Goal: Task Accomplishment & Management: Use online tool/utility

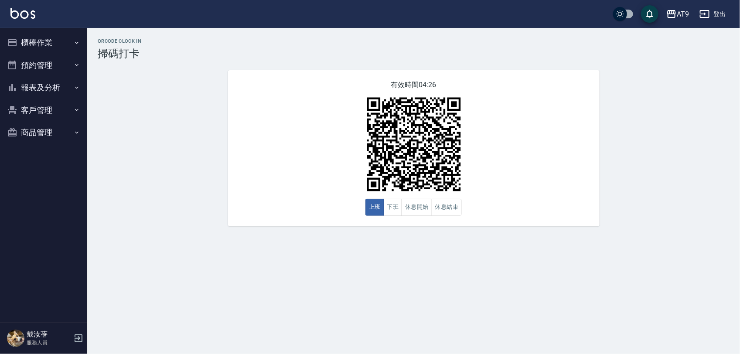
drag, startPoint x: 0, startPoint y: 0, endPoint x: 152, endPoint y: 105, distance: 184.2
click at [140, 112] on div "QRcode Clock In 掃碼打卡 有效時間 04:26 上班 下班 休息開始 休息結束" at bounding box center [413, 132] width 652 height 188
click at [721, 9] on button "登出" at bounding box center [713, 14] width 34 height 16
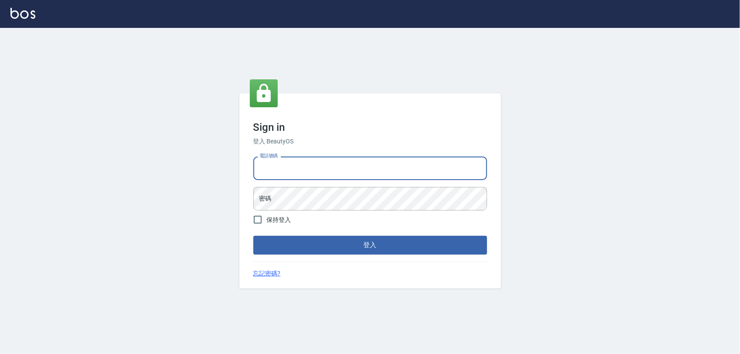
type input "0968065108"
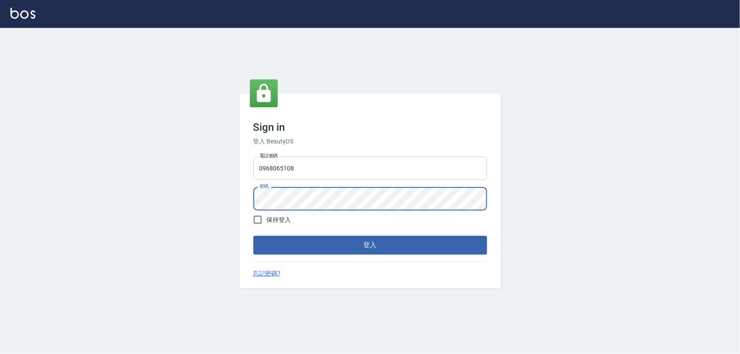
click at [253, 236] on button "登入" at bounding box center [370, 245] width 234 height 18
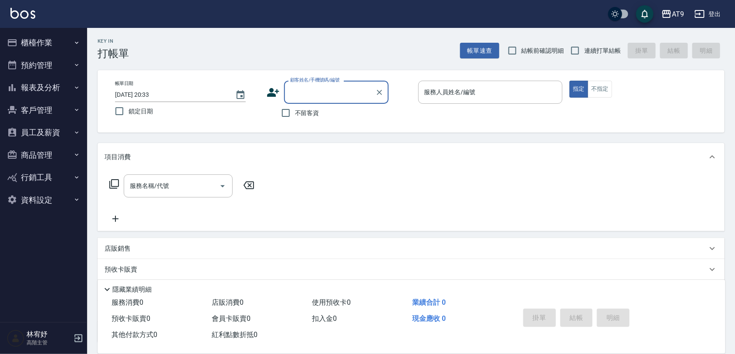
click at [316, 114] on span "不留客資" at bounding box center [307, 113] width 24 height 9
click at [295, 114] on input "不留客資" at bounding box center [286, 113] width 18 height 18
checkbox input "true"
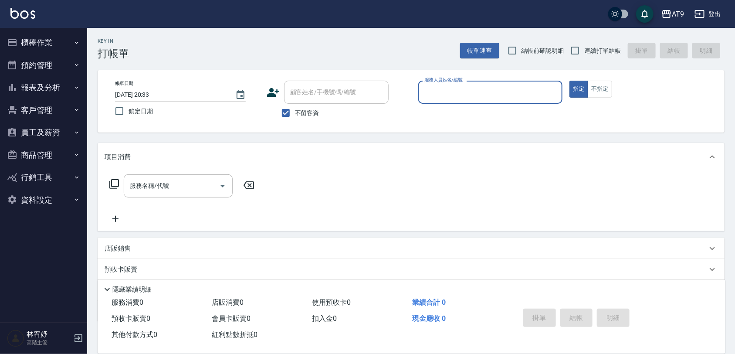
click at [602, 48] on span "連續打單結帳" at bounding box center [602, 50] width 37 height 9
click at [584, 48] on input "連續打單結帳" at bounding box center [575, 50] width 18 height 18
checkbox input "true"
click at [557, 81] on div "服務人員姓名/編號" at bounding box center [490, 92] width 145 height 23
type input "0"
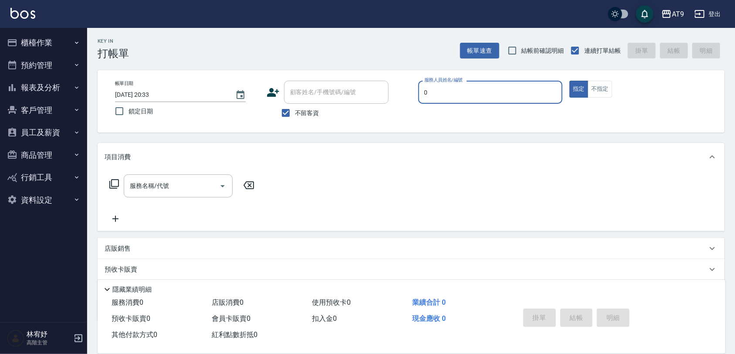
type button "true"
type input "戴汝蓓-0"
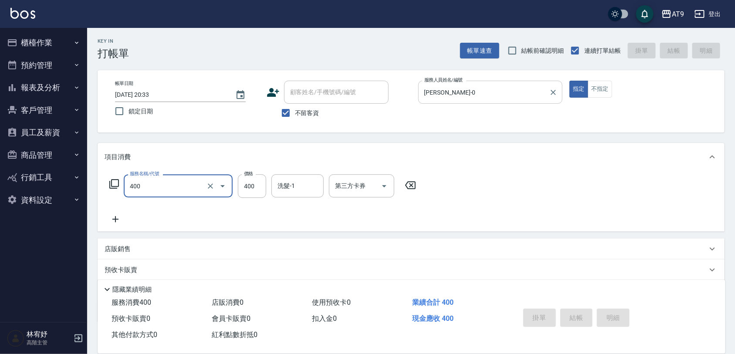
type input "400"
type input "2025/09/06 20:36"
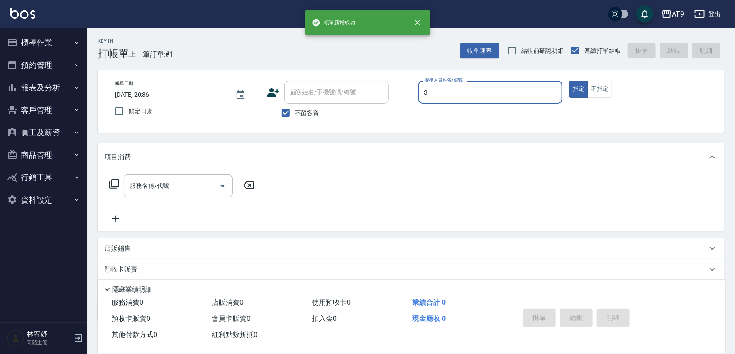
type input "FANNY-3"
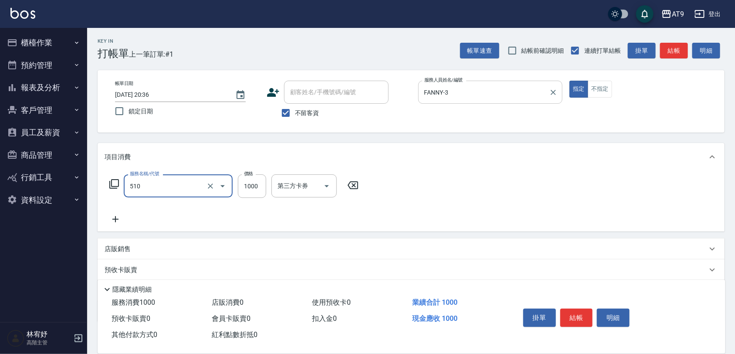
type input "染髮-2(510)"
type input "1180"
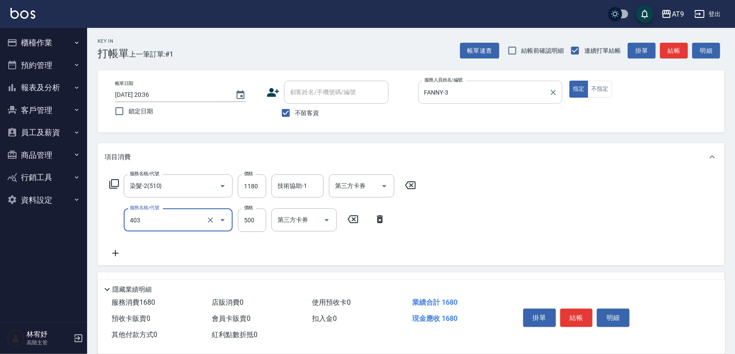
type input "天天護髮(403)"
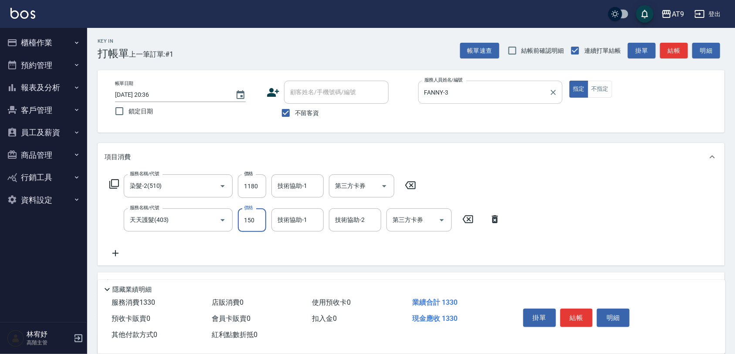
type input "1500"
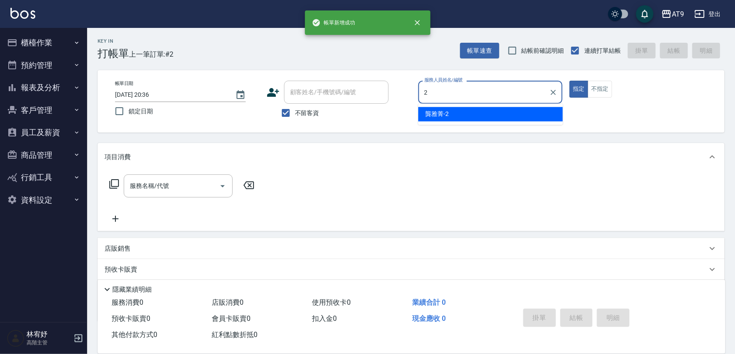
type input "龔雅菁-2"
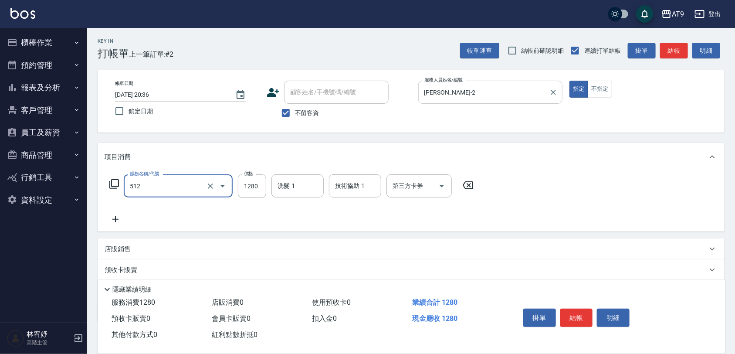
type input "染髮-3(512)"
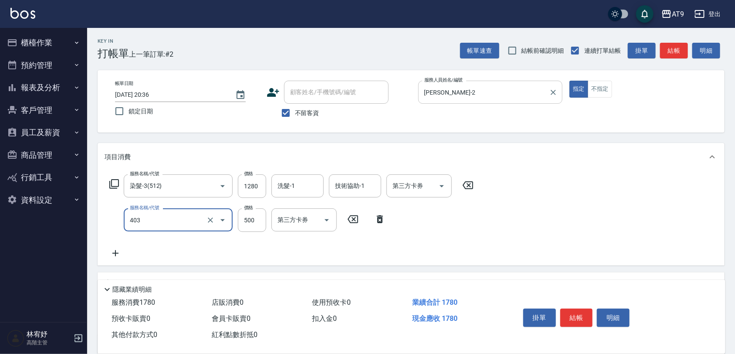
type input "天天護髮(403)"
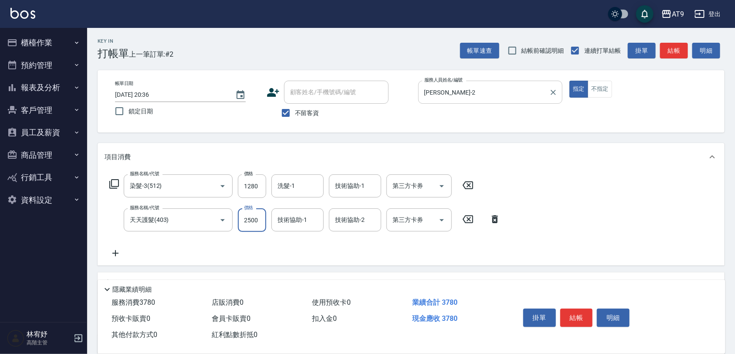
type input "2500"
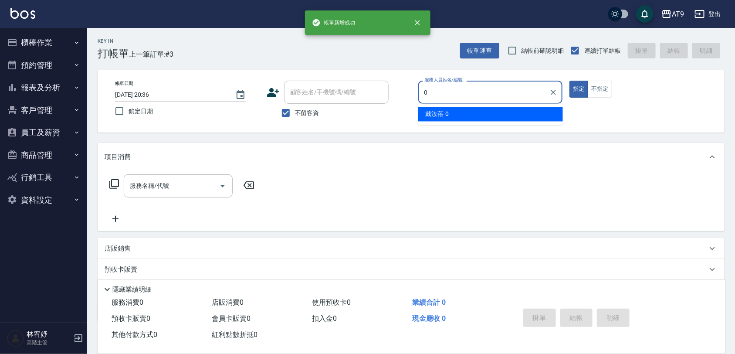
type input "戴汝蓓-0"
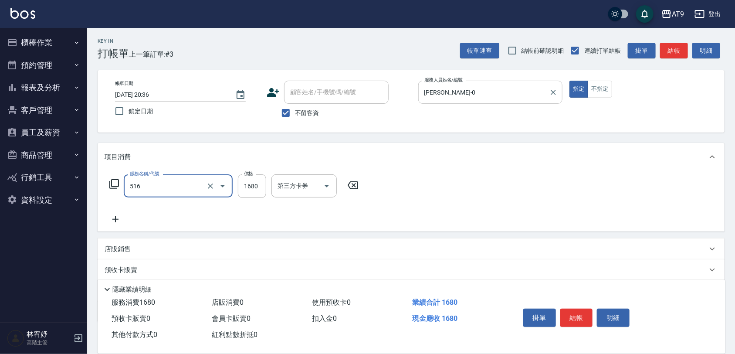
type input "染髮(516)"
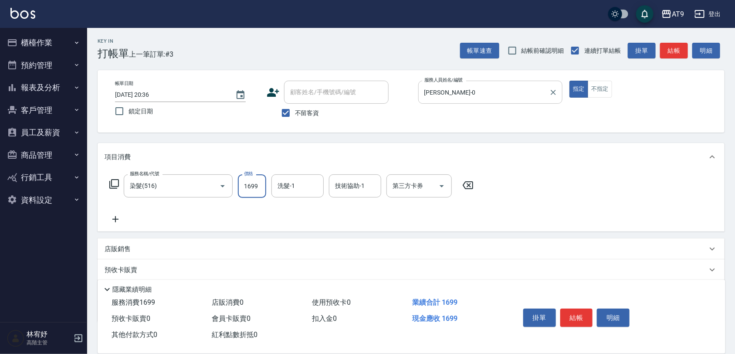
type input "1699"
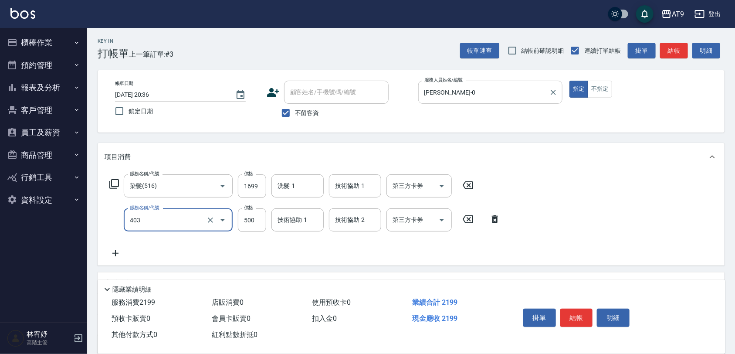
type input "天天護髮(403)"
type input "2500"
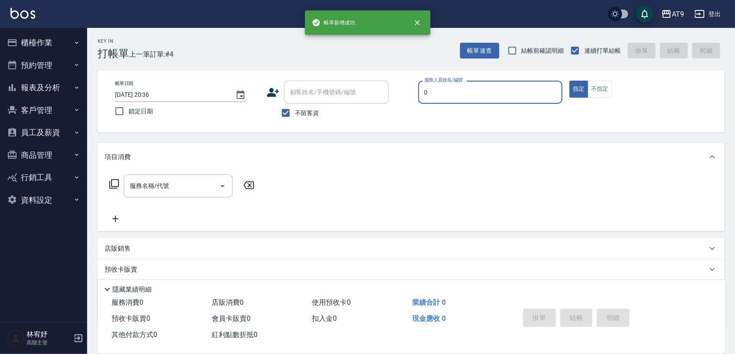
type input "戴汝蓓-0"
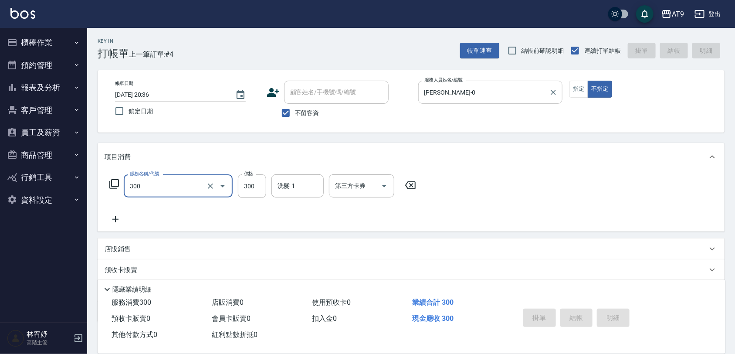
type input "300"
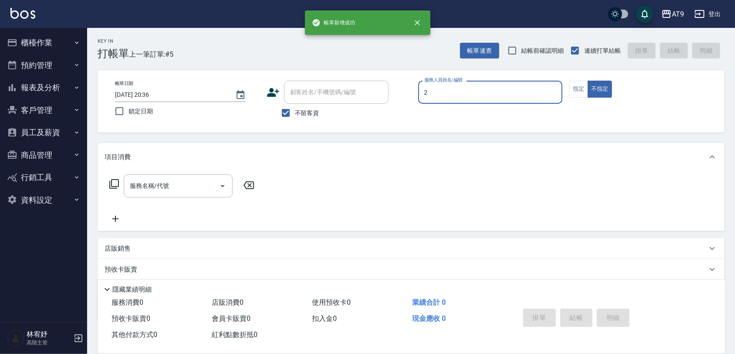
type input "2"
type button "false"
type input "龔雅菁-2"
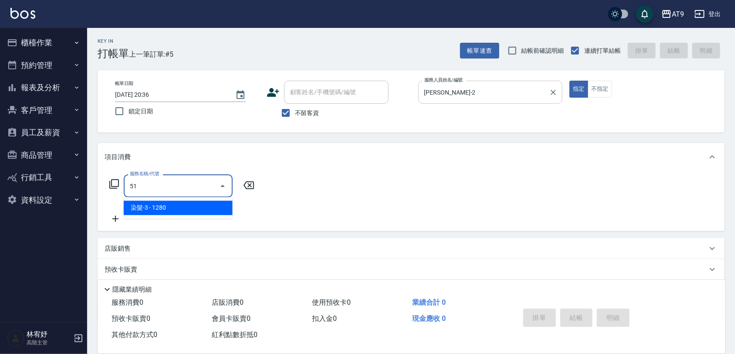
type input "5"
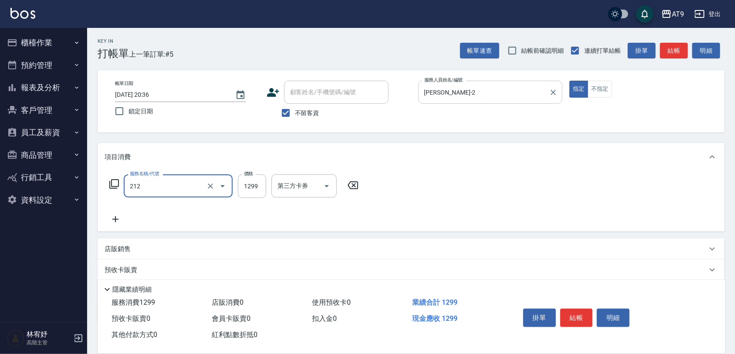
type input "燙髮(212)"
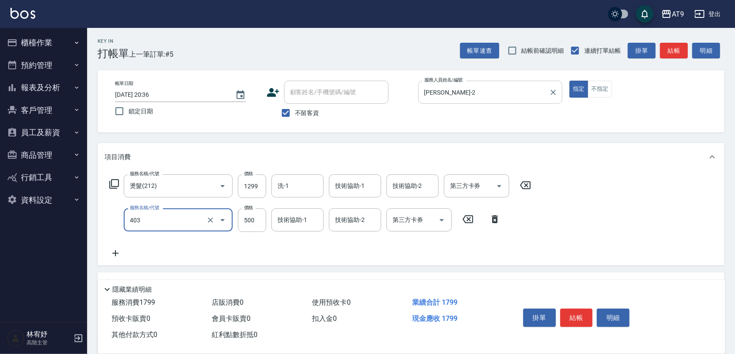
type input "天天護髮(403)"
type input "1500"
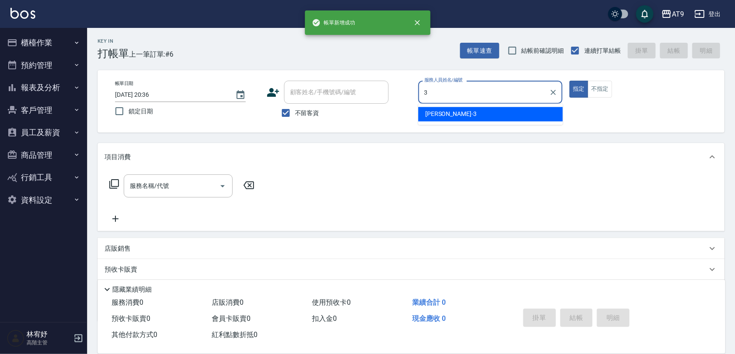
type input "FANNY-3"
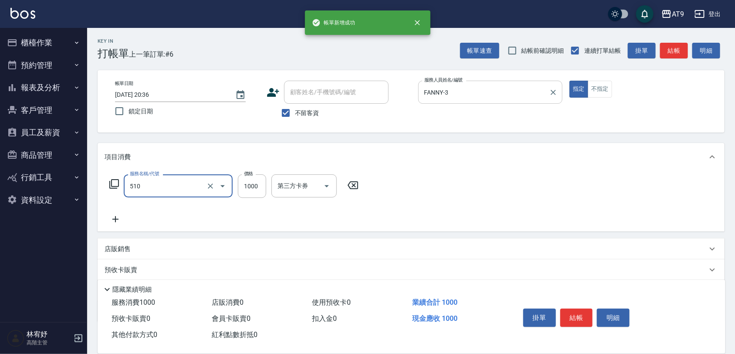
type input "染髮-2(510)"
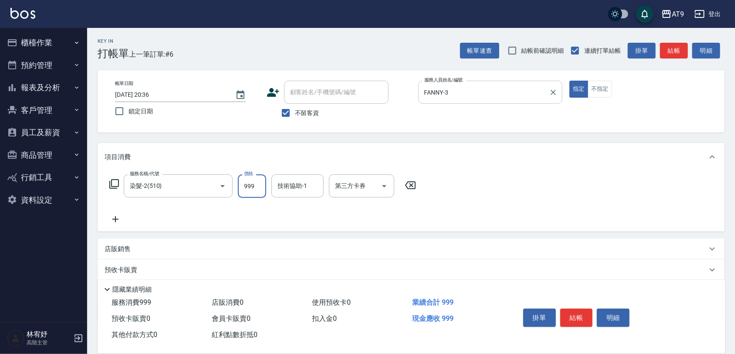
type input "999"
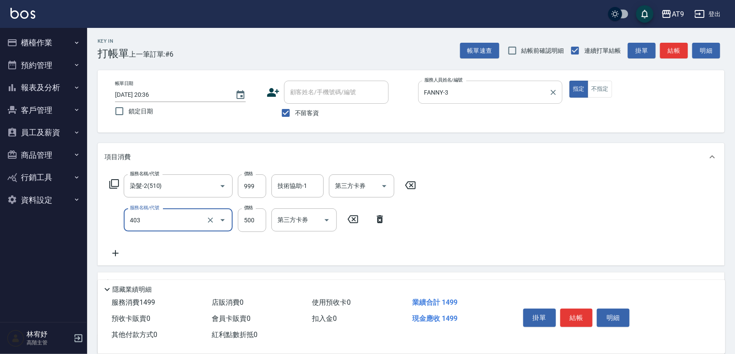
type input "天天護髮(403)"
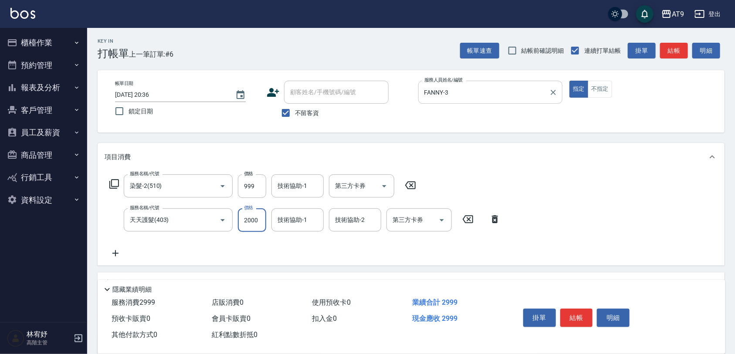
type input "2000"
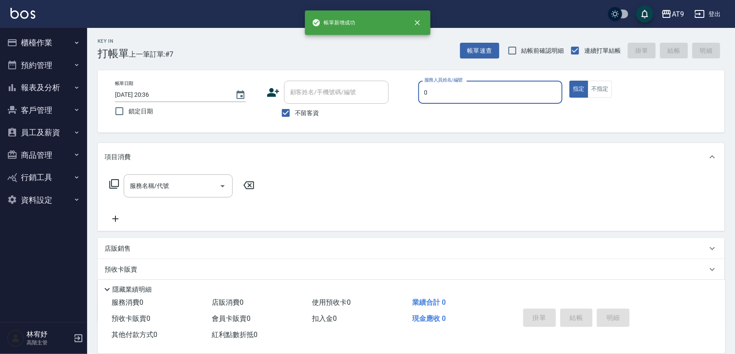
type input "戴汝蓓-0"
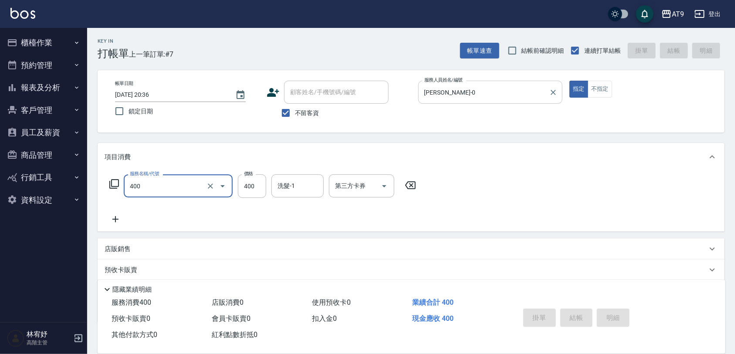
type input "400"
type input "2025/09/06 20:37"
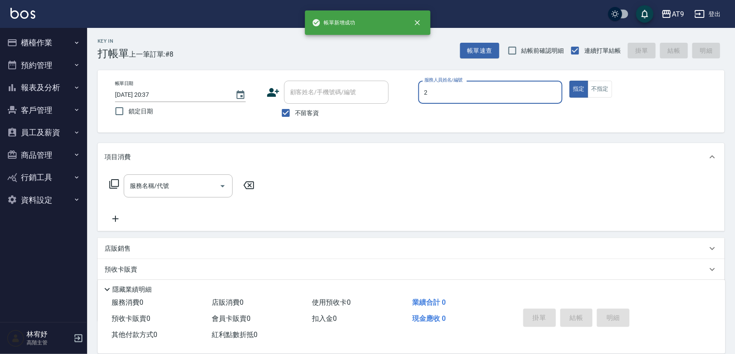
type input "龔雅菁-2"
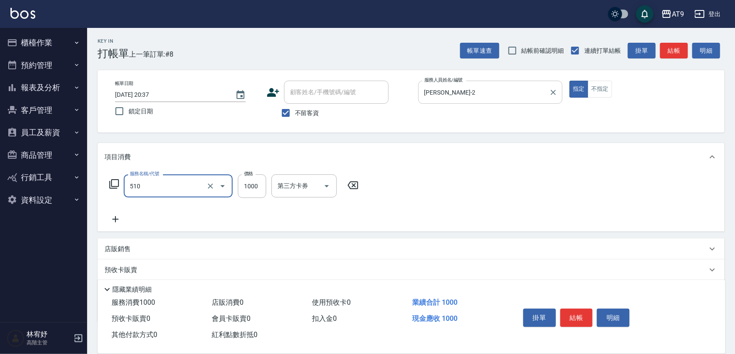
type input "染髮-2(510)"
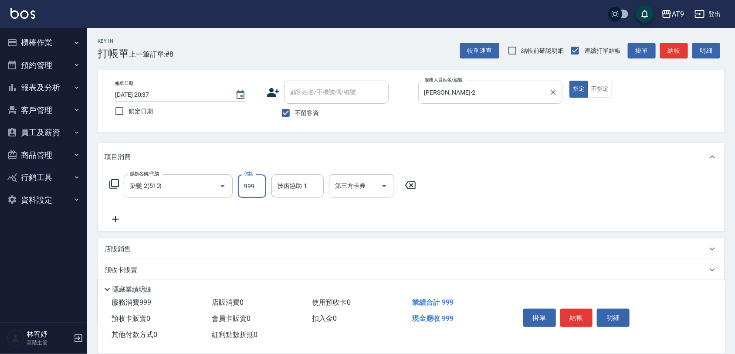
type input "999"
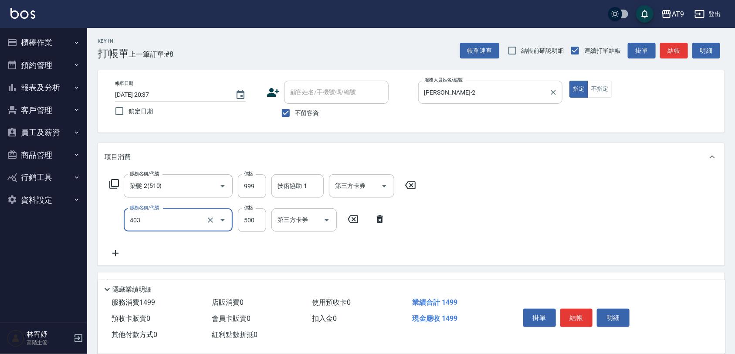
type input "天天護髮(403)"
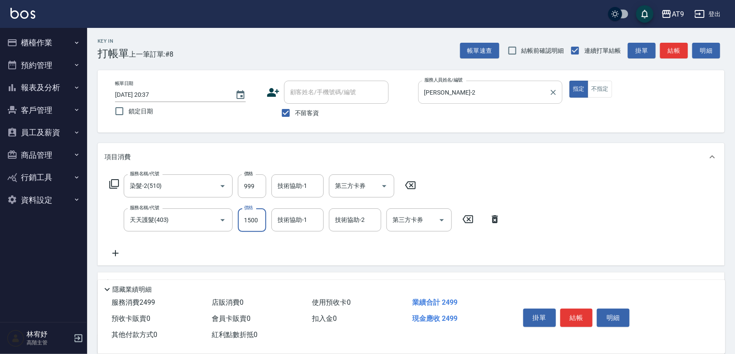
type input "1500"
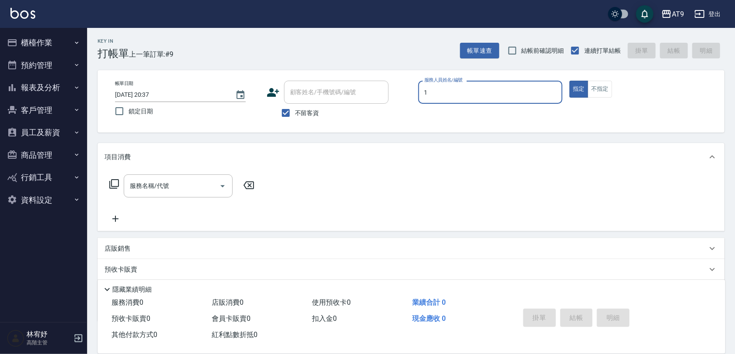
type input "黃瑋琛-1"
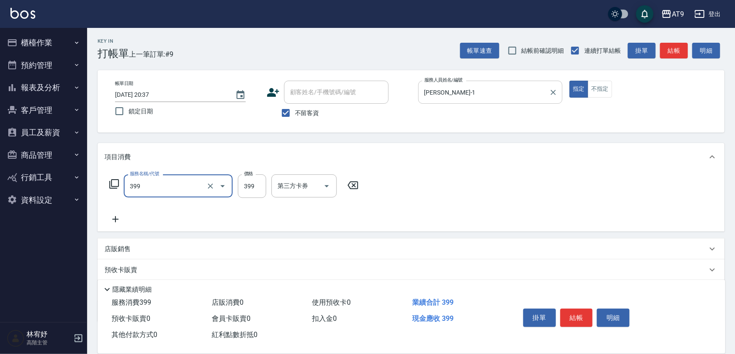
type input "海鹽SPA洗(399)"
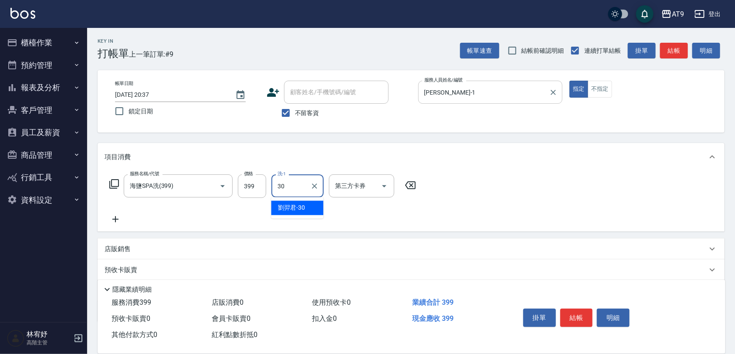
type input "劉羿君-30"
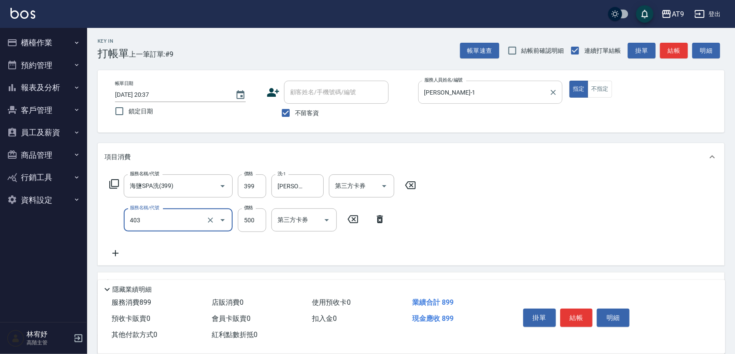
type input "天天護髮(403)"
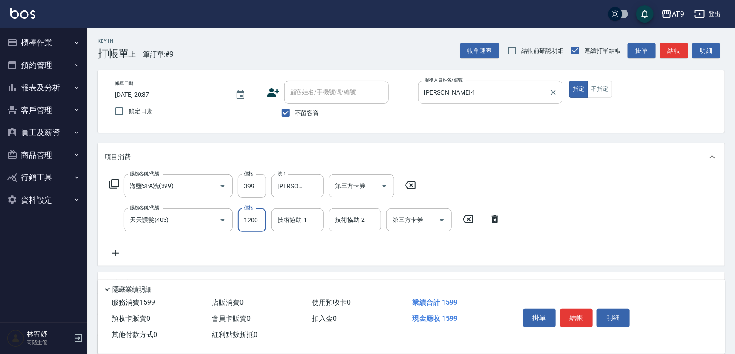
type input "1200"
type input "劉羿君-30"
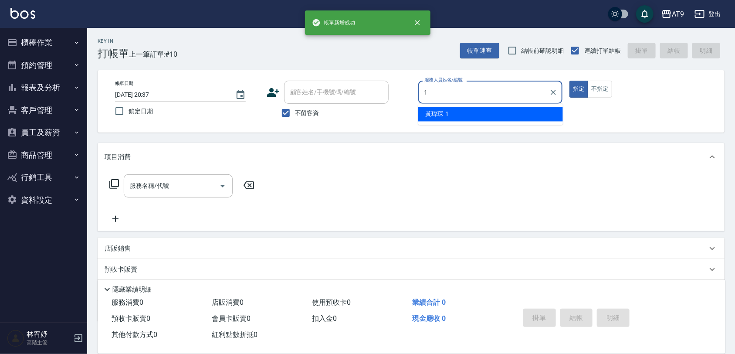
type input "黃瑋琛-1"
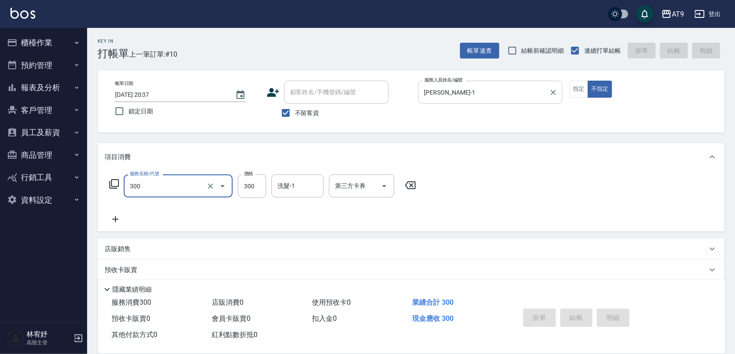
type input "300"
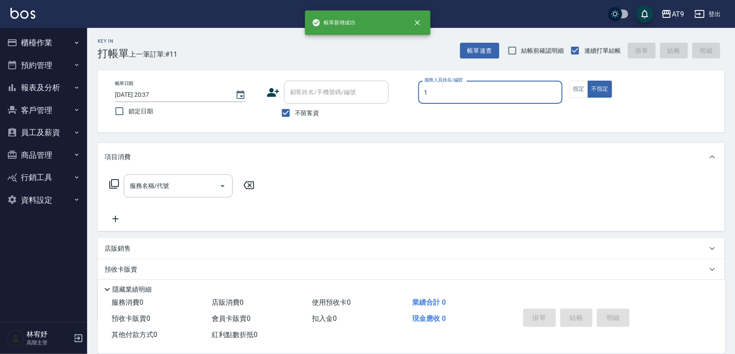
type input "黃瑋琛-1"
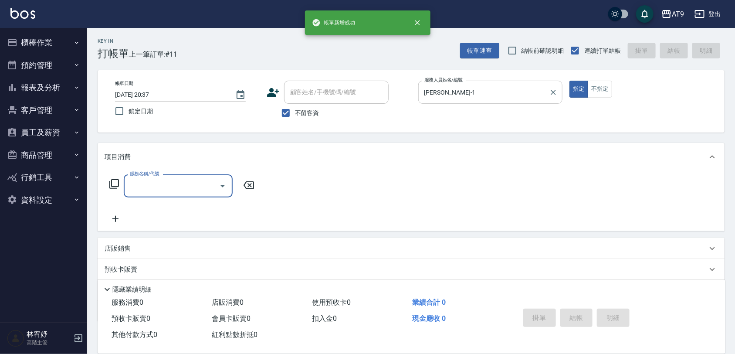
type input "1"
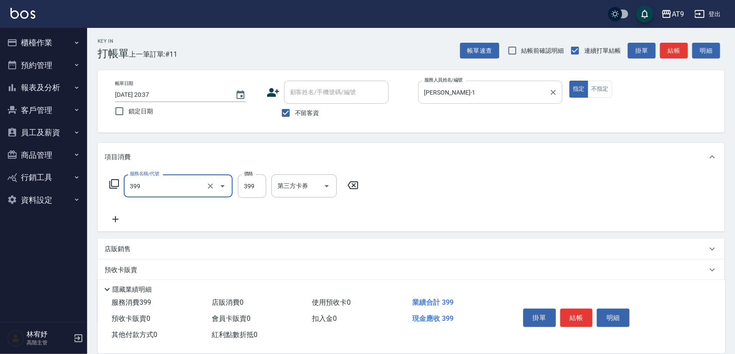
type input "海鹽SPA洗(399)"
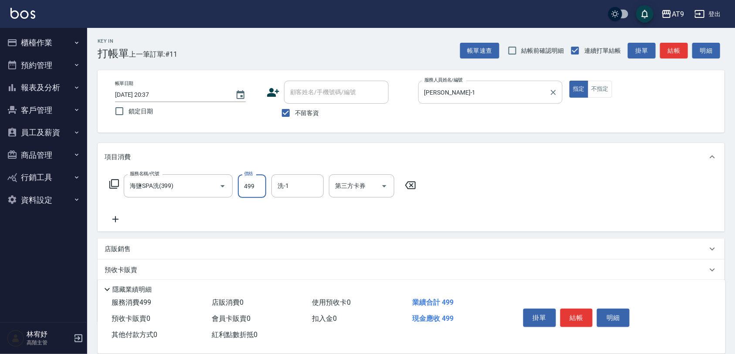
type input "499"
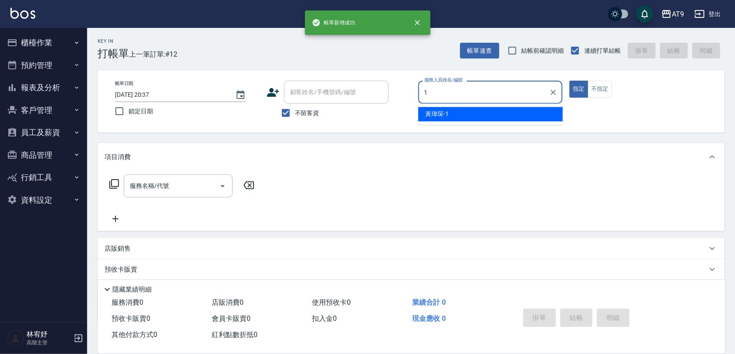
type input "黃瑋琛-1"
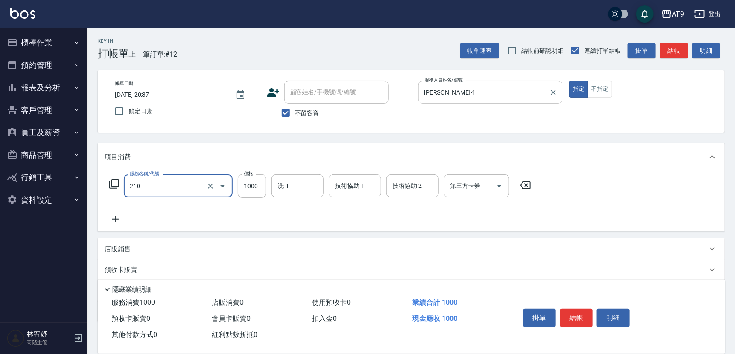
type input "燙髮(210)"
type input "2500"
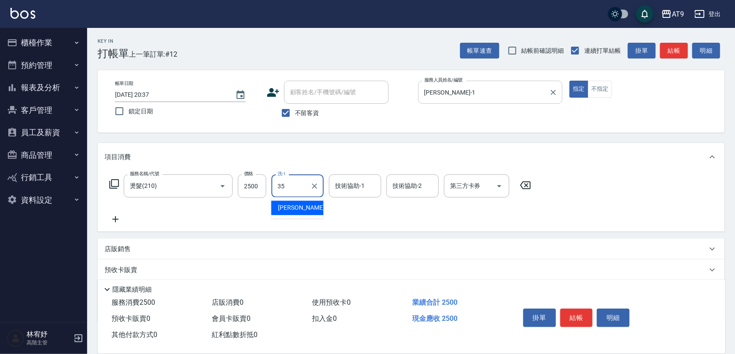
type input "邱靖淳-35"
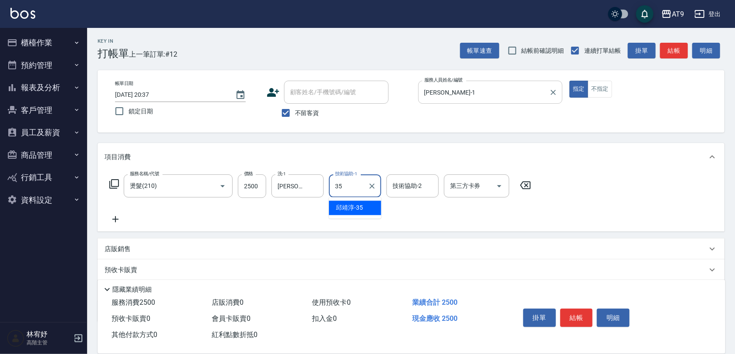
type input "邱靖淳-35"
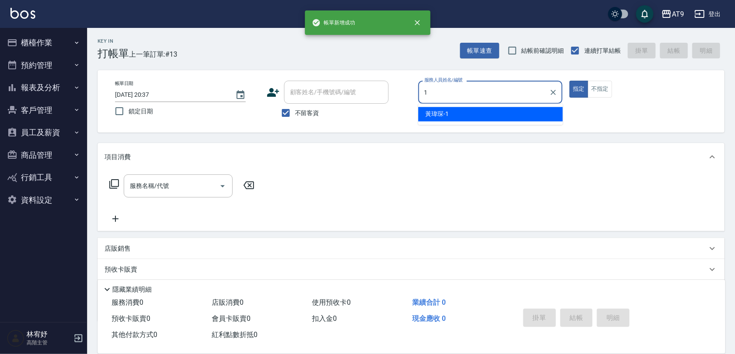
type input "黃瑋琛-1"
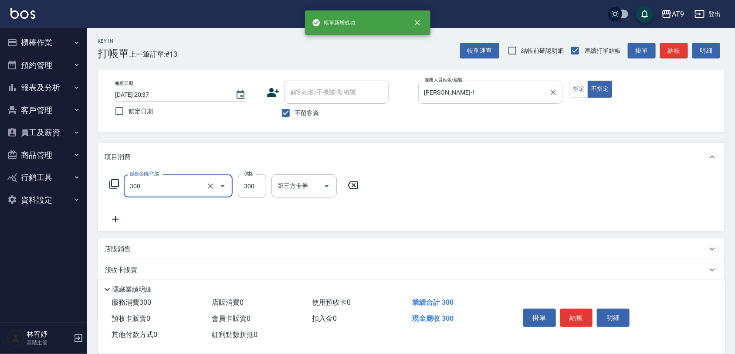
type input "SC300(300)"
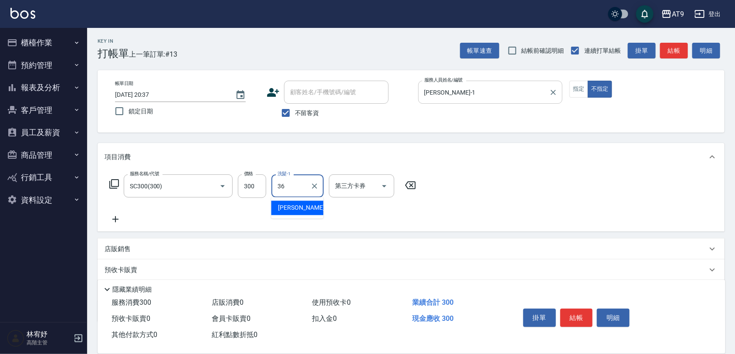
type input "蔡秉諶-36"
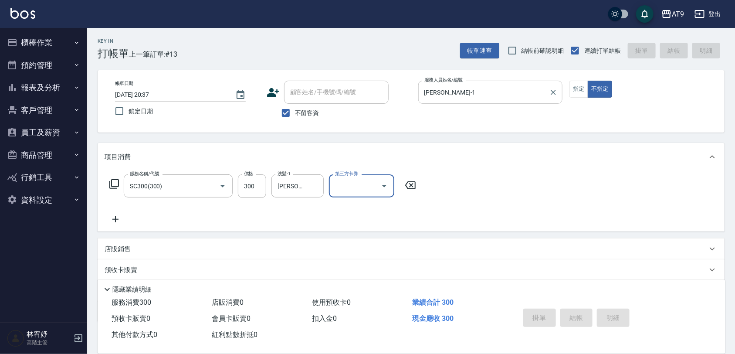
type input "2025/09/06 20:38"
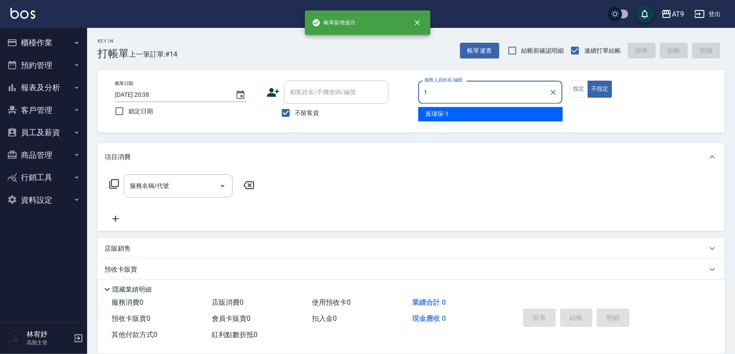
type input "黃瑋琛-1"
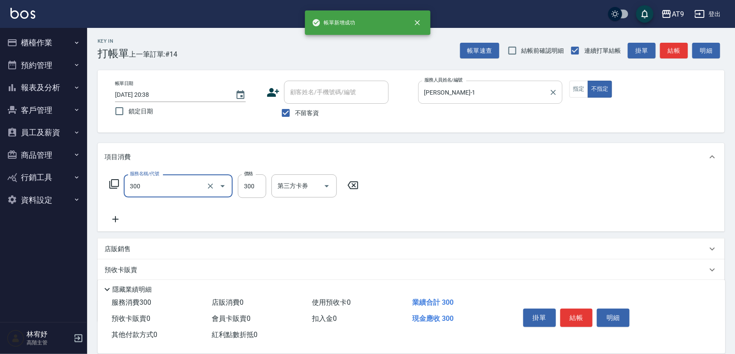
type input "SC300(300)"
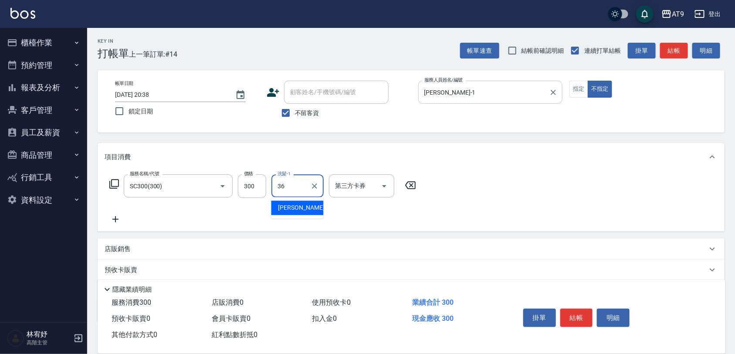
type input "蔡秉諶-36"
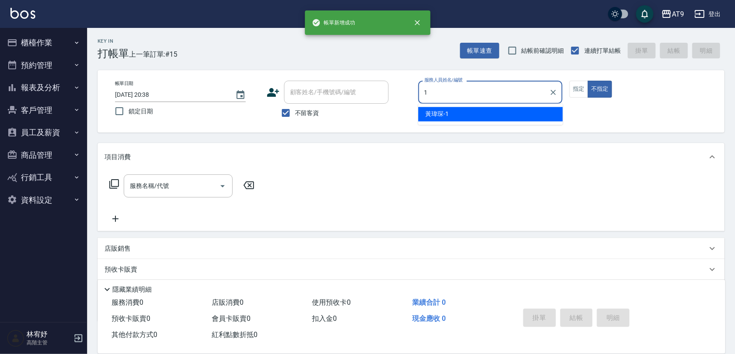
type input "黃瑋琛-1"
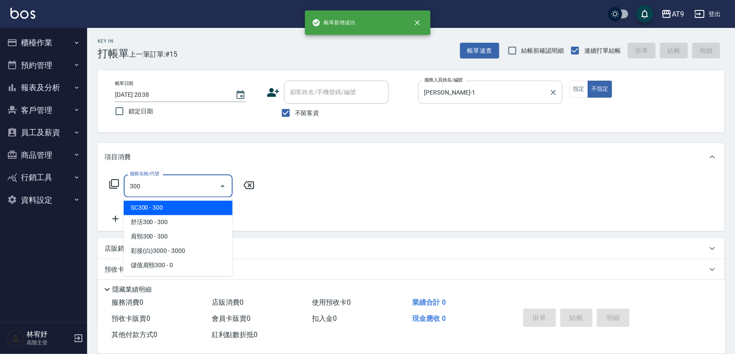
type input "SC300(300)"
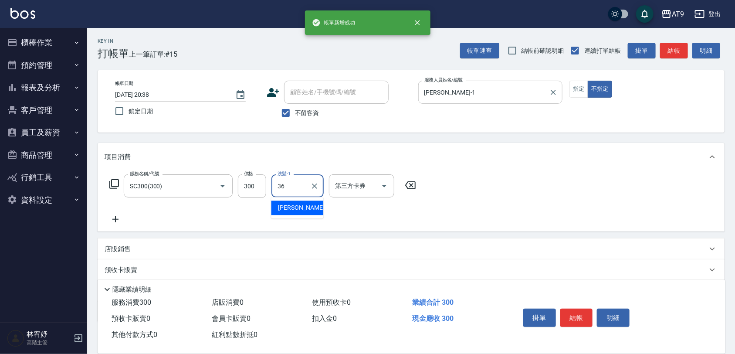
type input "蔡秉諶-36"
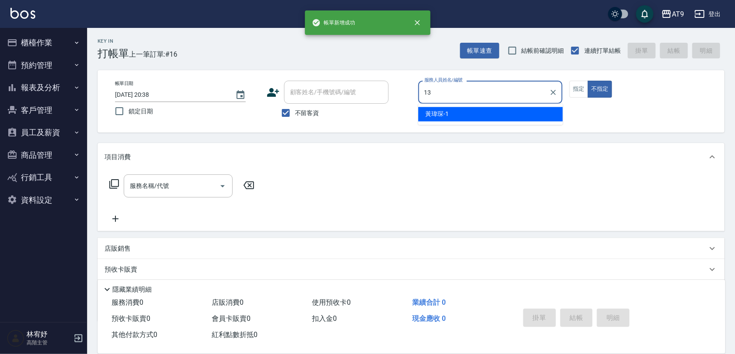
type input "張雅筑-13"
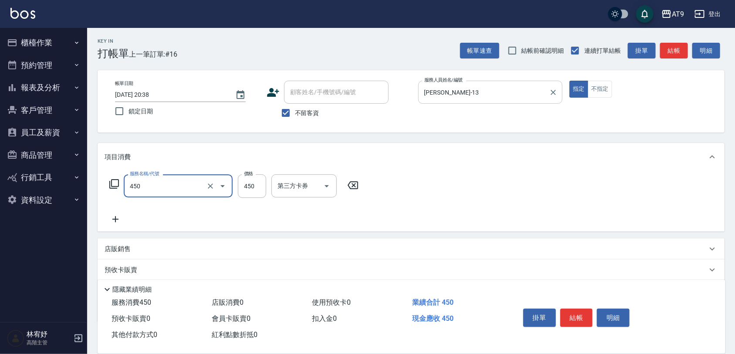
type input "SC450(450)"
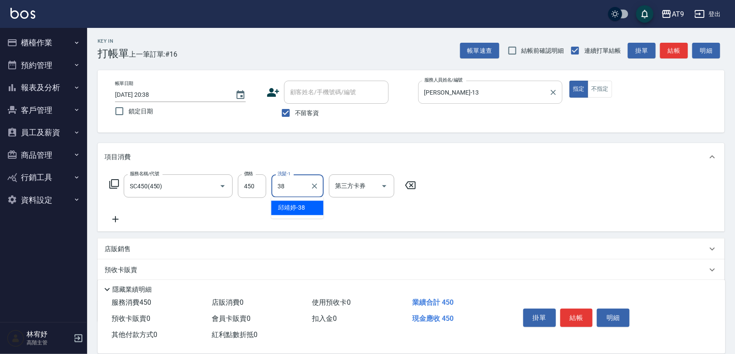
type input "邱靖婷-38"
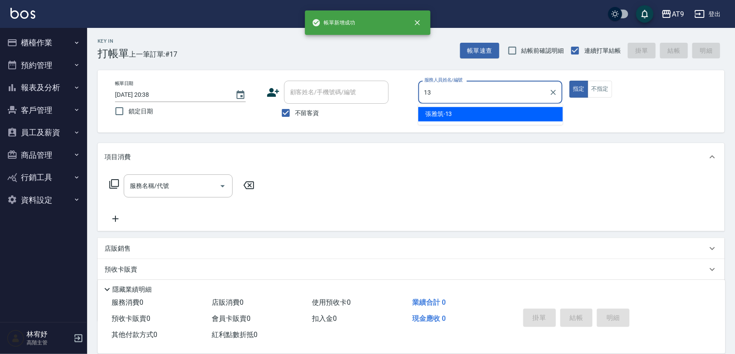
type input "張雅筑-13"
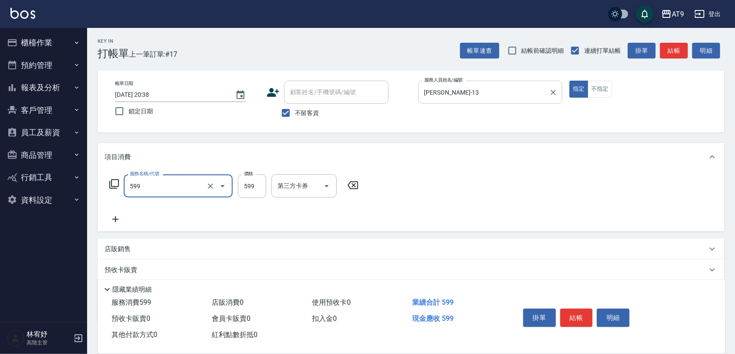
type input "小麥去角質(599)"
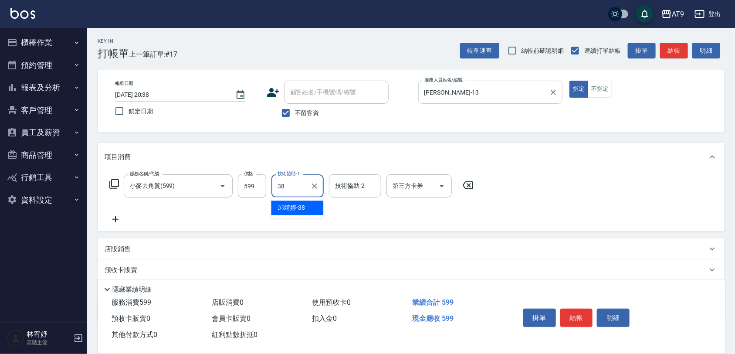
type input "邱靖婷-38"
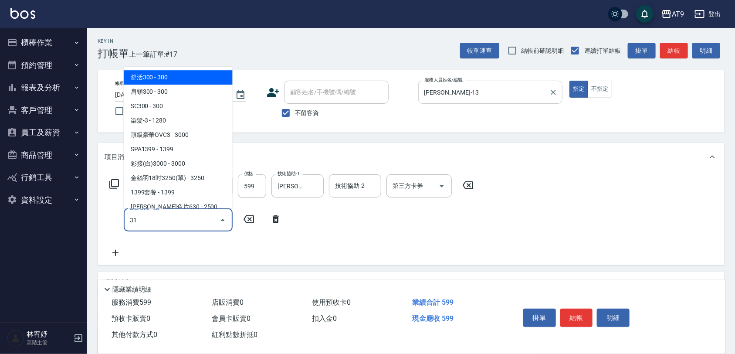
type input "310"
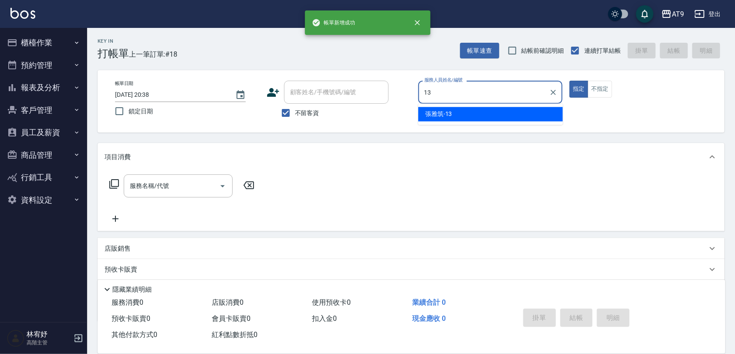
type input "張雅筑-13"
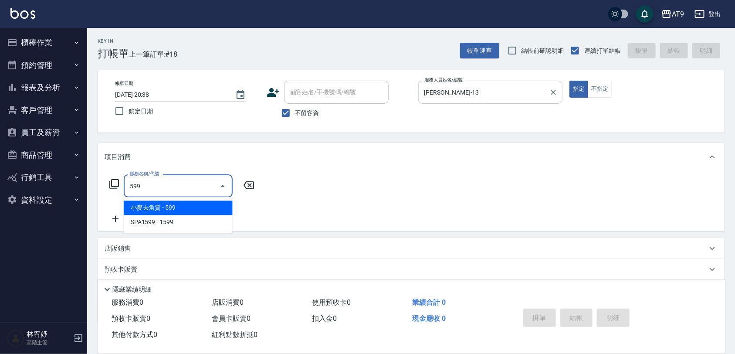
type input "小麥去角質(599)"
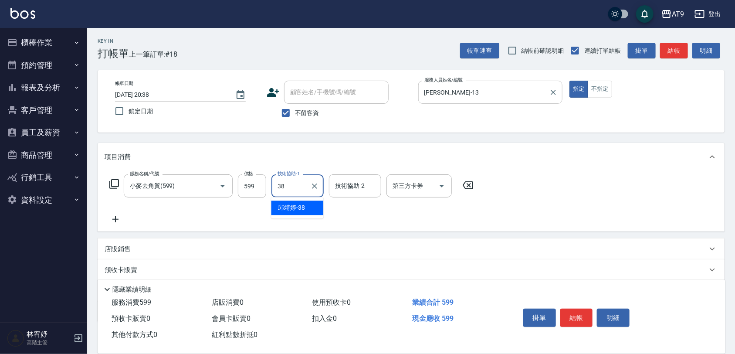
type input "邱靖婷-38"
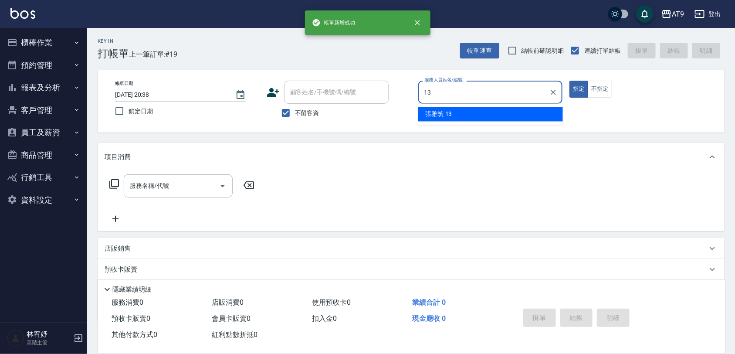
type input "張雅筑-13"
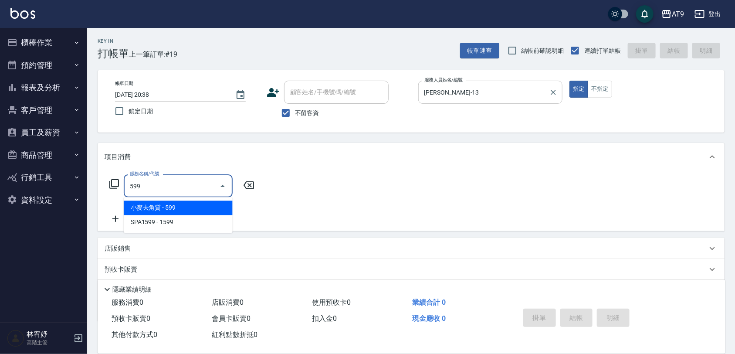
type input "小麥去角質(599)"
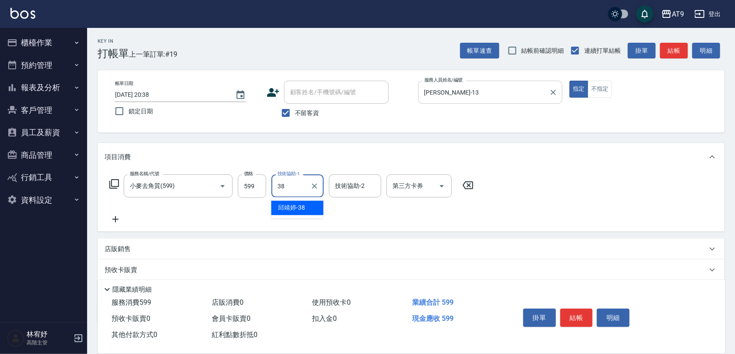
type input "邱靖婷-38"
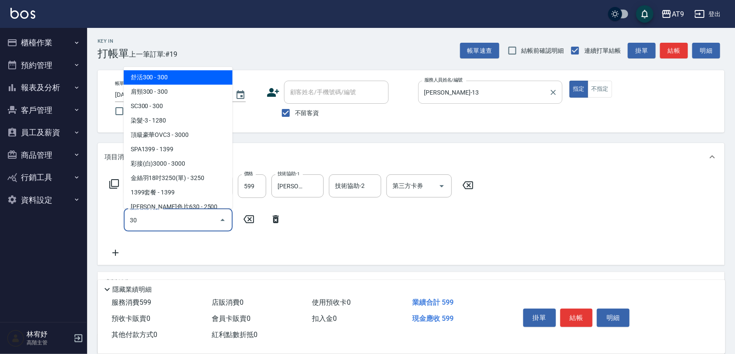
type input "302"
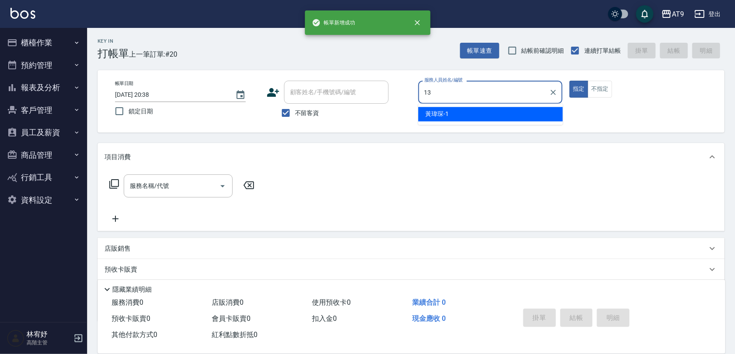
type input "張雅筑-13"
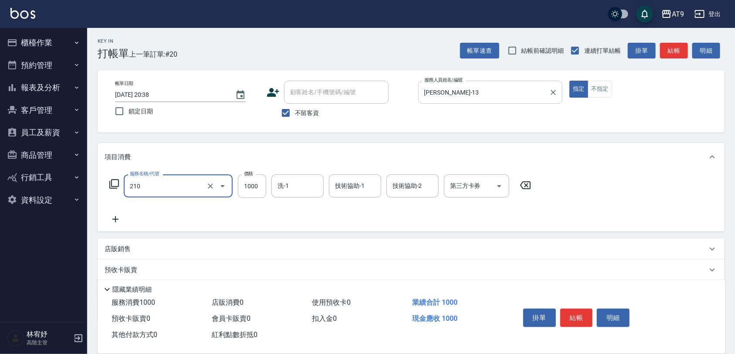
type input "燙髮(210)"
type input "3"
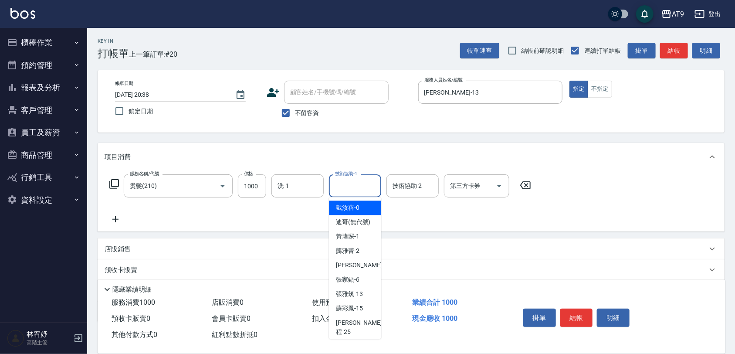
click at [374, 181] on input "技術協助-1" at bounding box center [355, 185] width 44 height 15
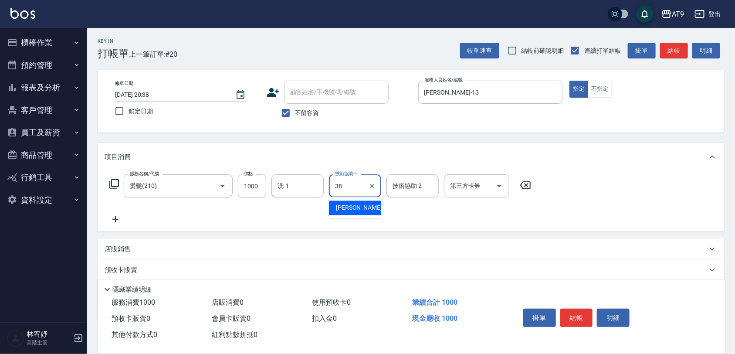
type input "邱靖婷-38"
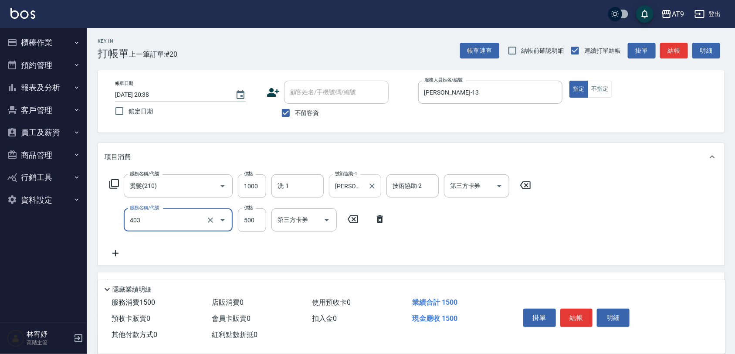
type input "天天護髮(403)"
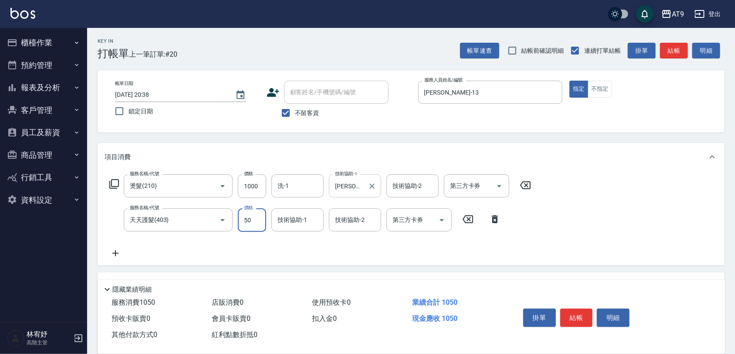
type input "500"
type input "邱靖婷-38"
click at [374, 181] on button "Clear" at bounding box center [372, 186] width 12 height 12
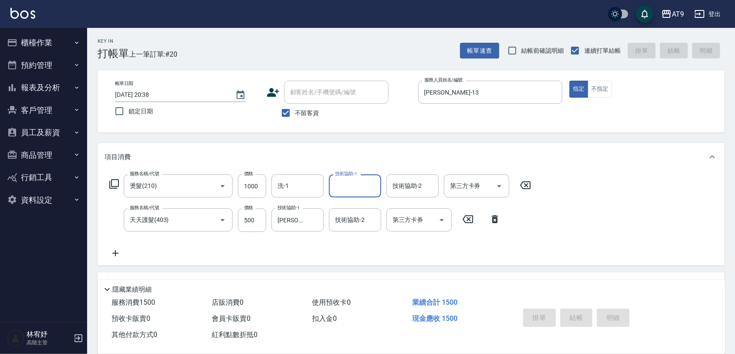
type input "2025/09/06 20:39"
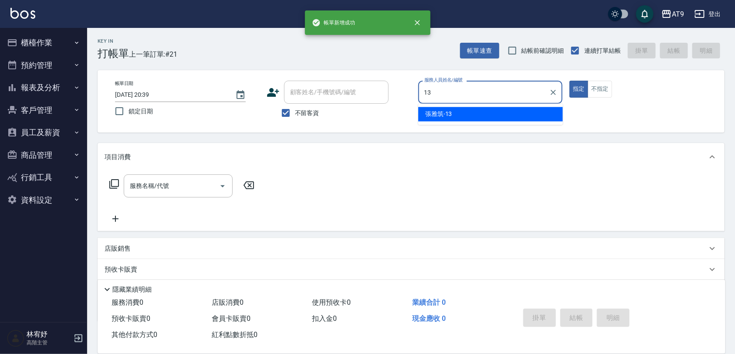
type input "張雅筑-13"
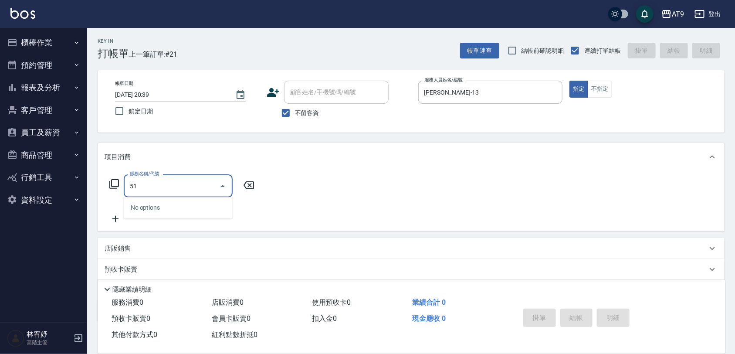
type input "511"
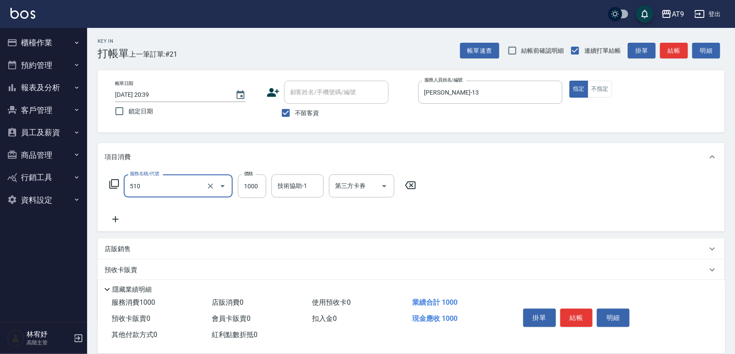
type input "染髮-2(510)"
type input "1399"
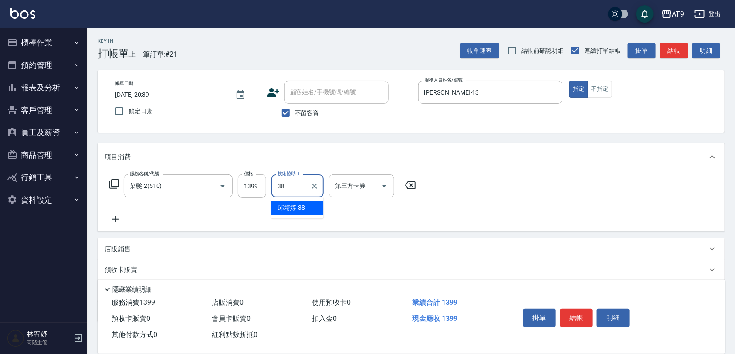
type input "邱靖婷-38"
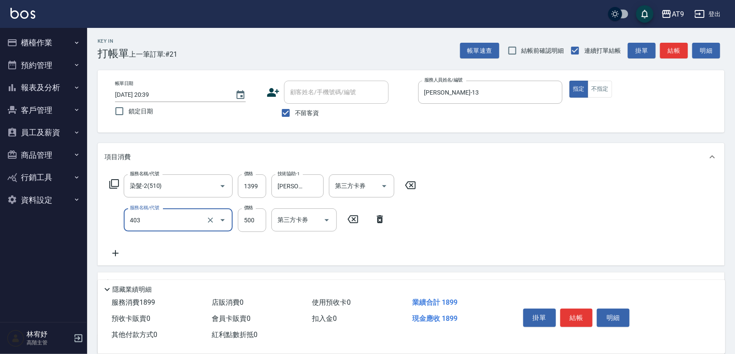
type input "天天護髮(403)"
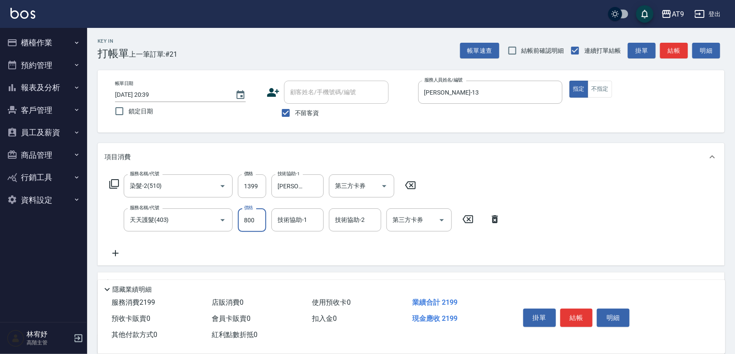
type input "800"
type input "邱靖婷-38"
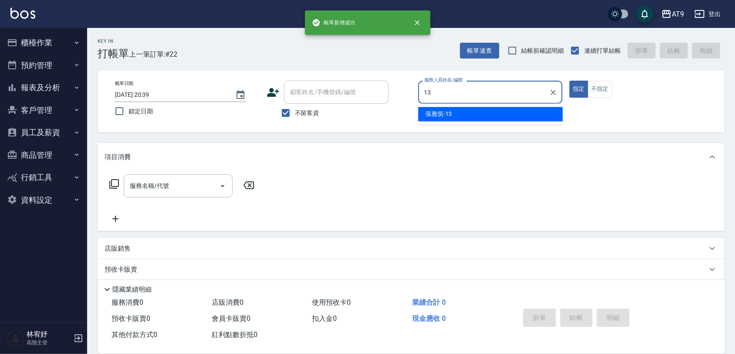
type input "張雅筑-13"
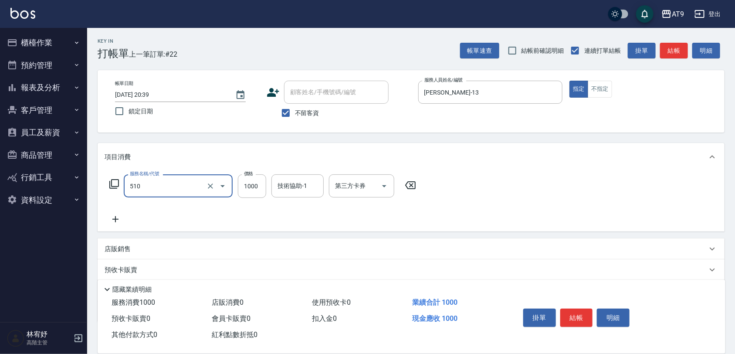
type input "染髮-2(510)"
type input "1399"
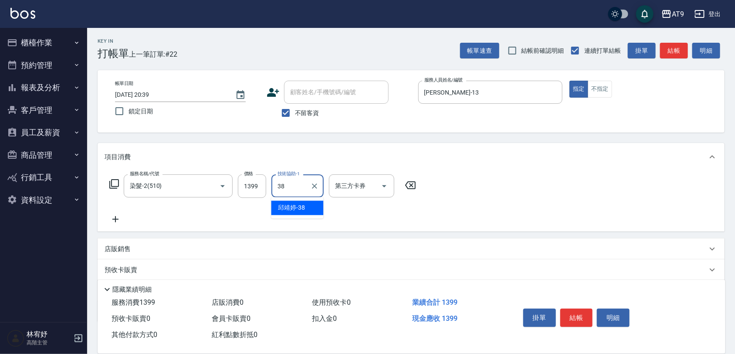
type input "邱靖婷-38"
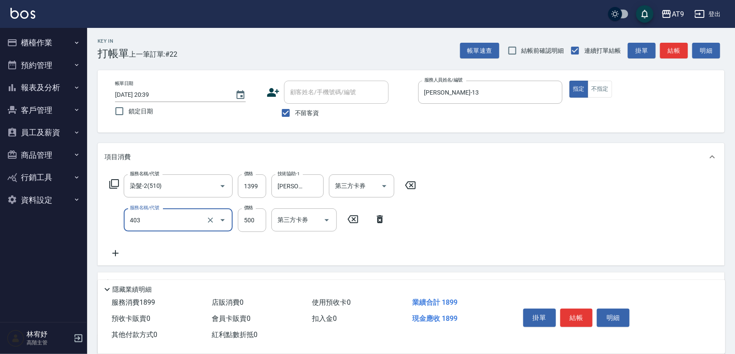
type input "天天護髮(403)"
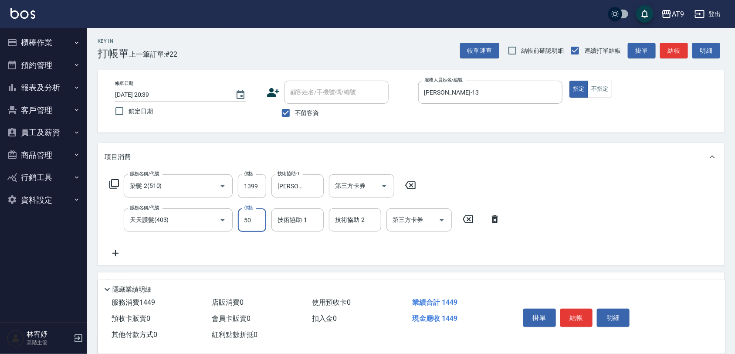
type input "500"
type input "邱靖婷-38"
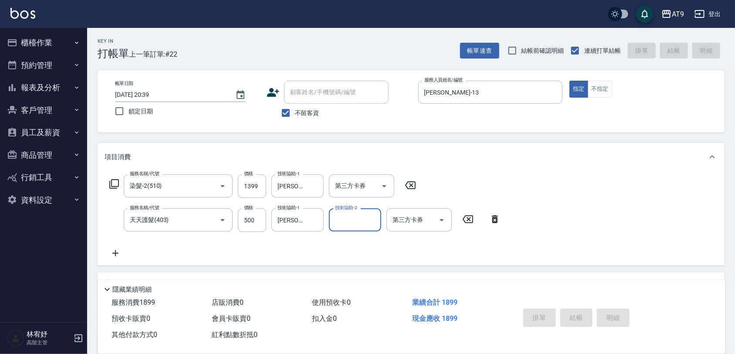
type input "2025/09/06 20:40"
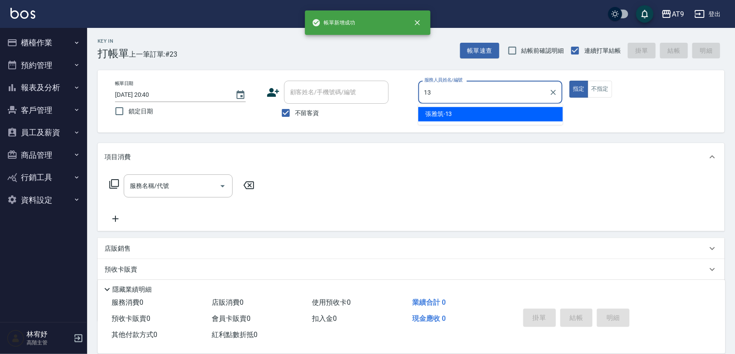
type input "張雅筑-13"
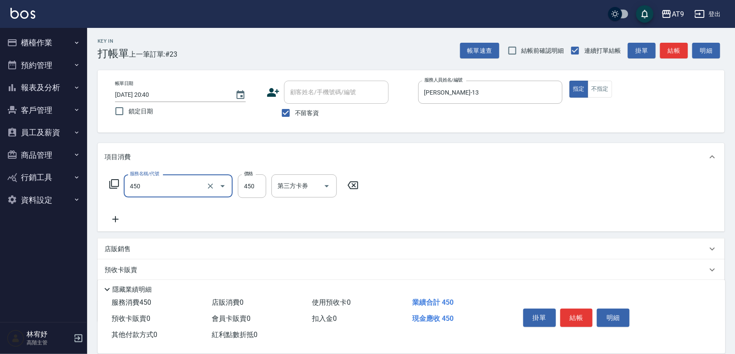
type input "SC450(450)"
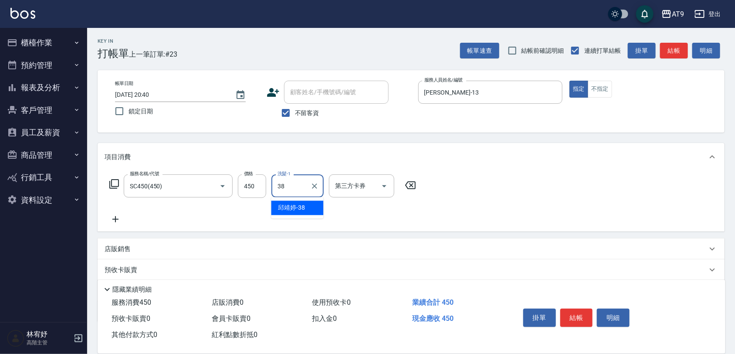
type input "邱靖婷-38"
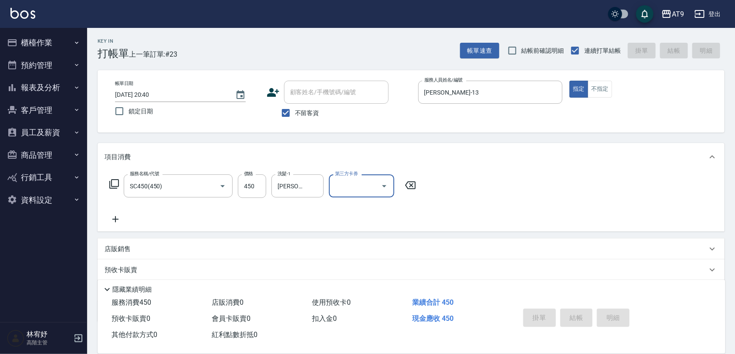
type input "2025/09/06 20:41"
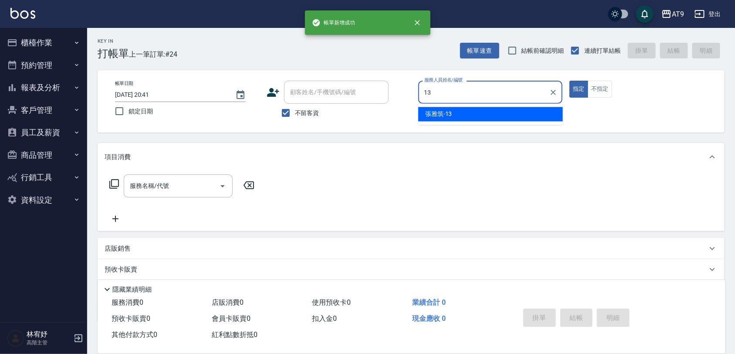
type input "張雅筑-13"
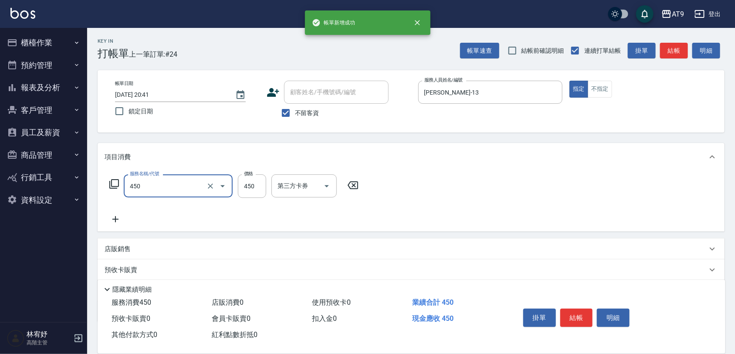
type input "SC450(450)"
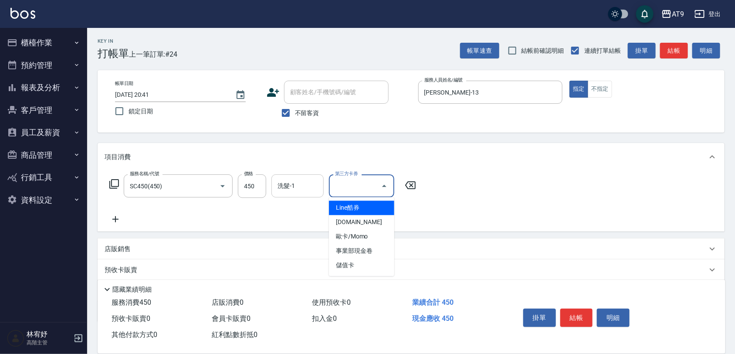
click at [293, 182] on input "洗髮-1" at bounding box center [297, 185] width 44 height 15
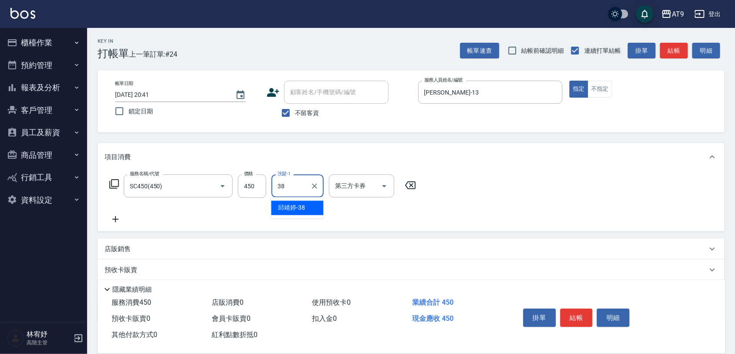
type input "邱靖婷-38"
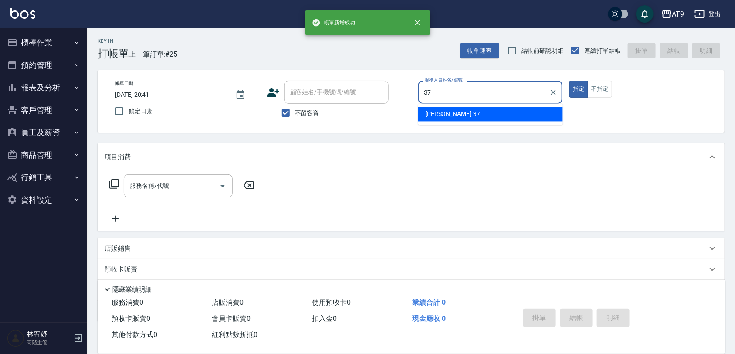
type input "林智慧-37"
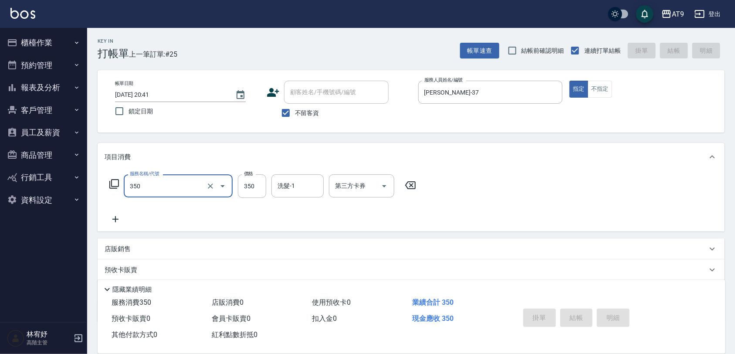
type input "350"
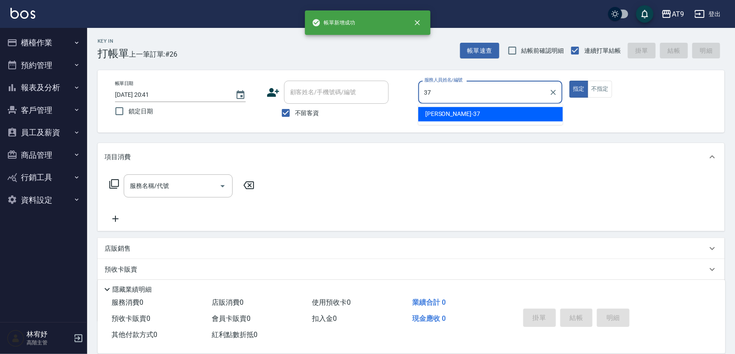
type input "林智慧-37"
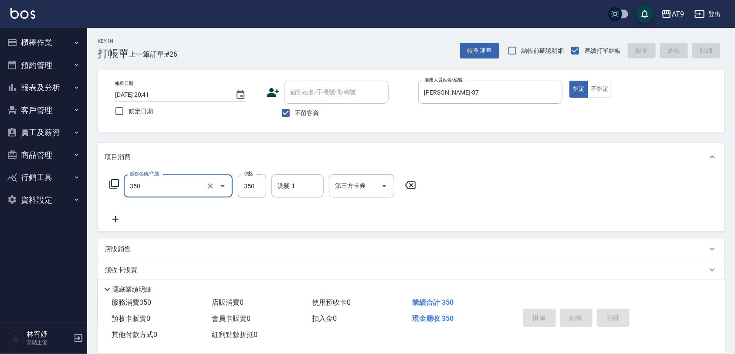
type input "350"
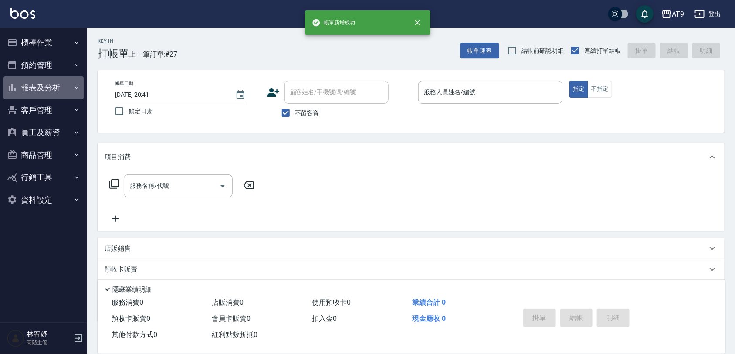
click at [64, 81] on button "報表及分析" at bounding box center [43, 87] width 80 height 23
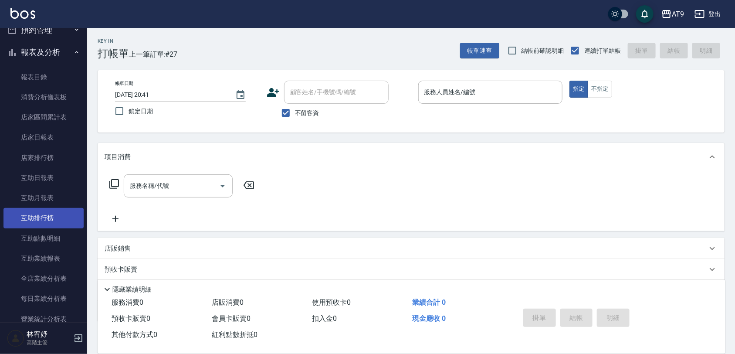
scroll to position [54, 0]
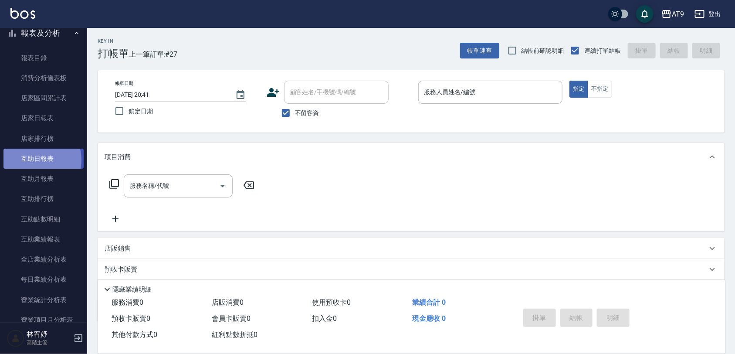
click at [36, 160] on link "互助日報表" at bounding box center [43, 159] width 80 height 20
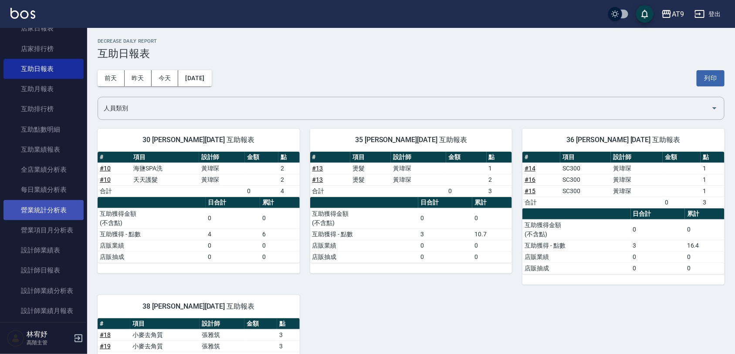
scroll to position [163, 0]
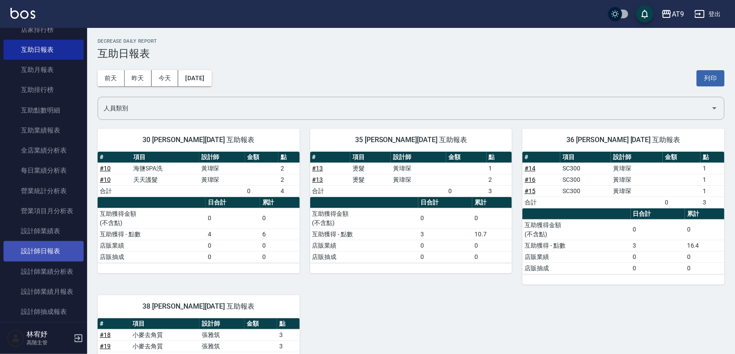
click at [55, 244] on link "設計師日報表" at bounding box center [43, 251] width 80 height 20
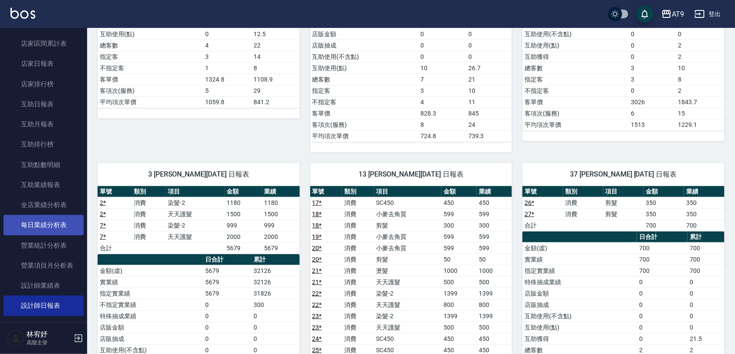
scroll to position [54, 0]
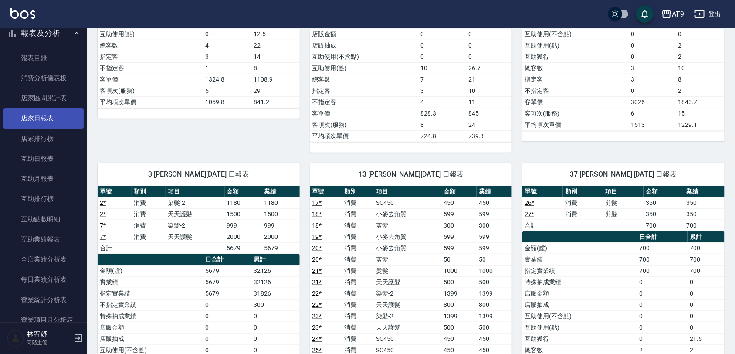
click at [51, 112] on link "店家日報表" at bounding box center [43, 118] width 80 height 20
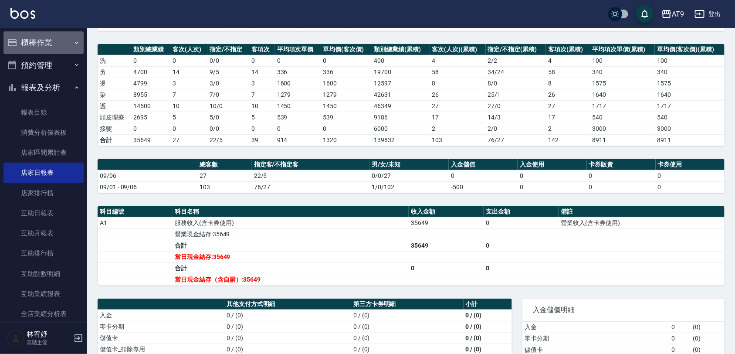
click at [46, 43] on button "櫃檯作業" at bounding box center [43, 42] width 80 height 23
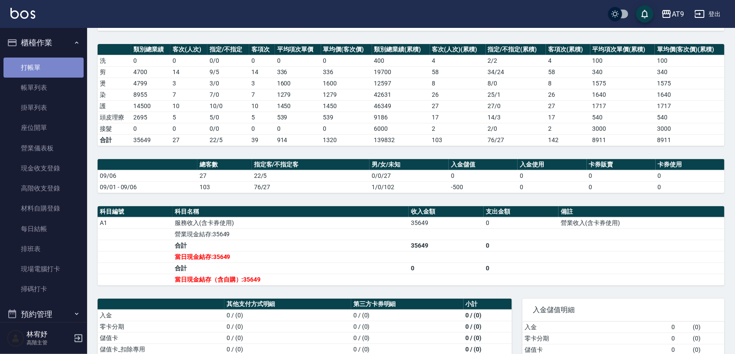
click at [44, 64] on link "打帳單" at bounding box center [43, 68] width 80 height 20
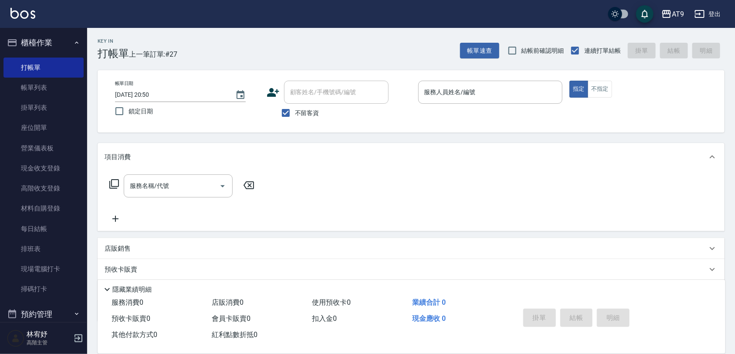
click at [317, 112] on span "不留客資" at bounding box center [307, 113] width 24 height 9
click at [295, 112] on input "不留客資" at bounding box center [286, 113] width 18 height 18
checkbox input "false"
click at [330, 86] on input "顧客姓名/手機號碼/編號" at bounding box center [330, 92] width 84 height 15
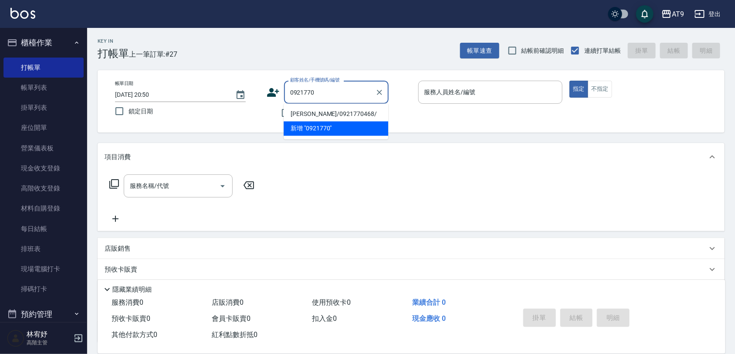
type input "張靖怡/0921770468/"
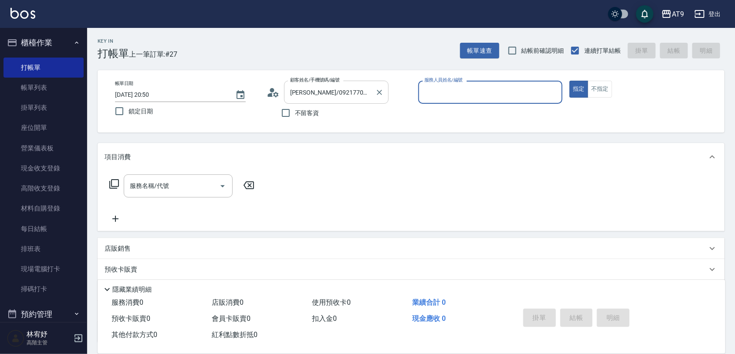
type input "黃瑋琛-1"
click at [570, 81] on button "指定" at bounding box center [579, 89] width 19 height 17
type button "true"
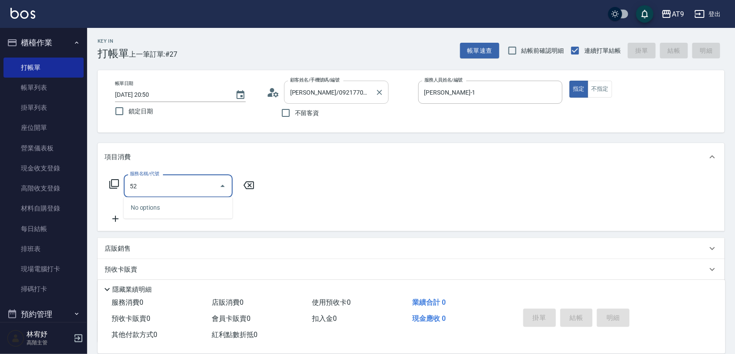
type input "520"
type input "0"
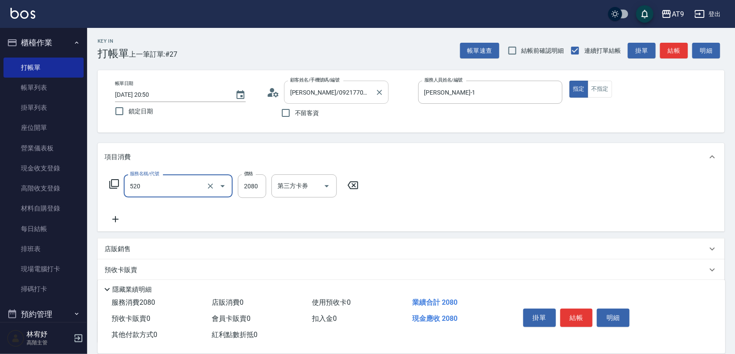
type input "染髮套餐(520)"
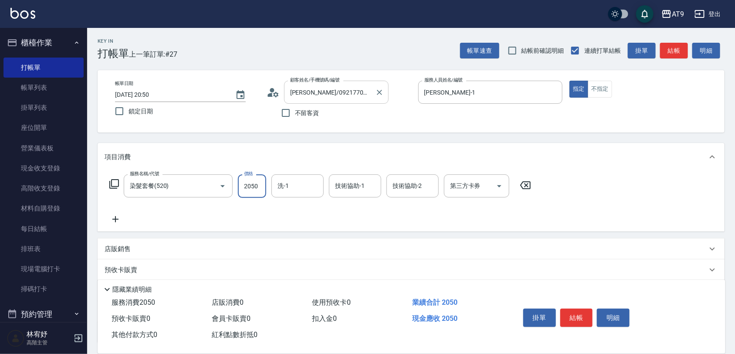
type input "2050"
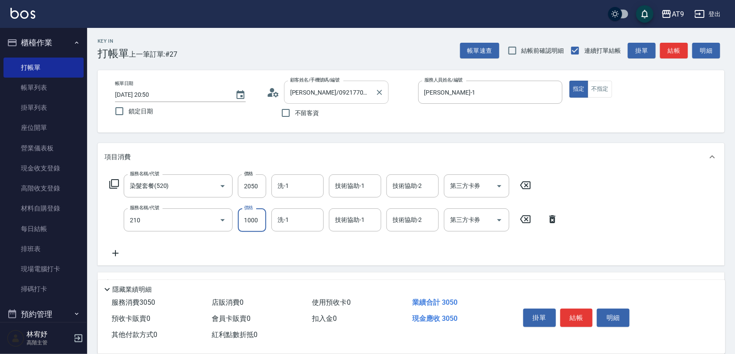
type input "燙髮(210)"
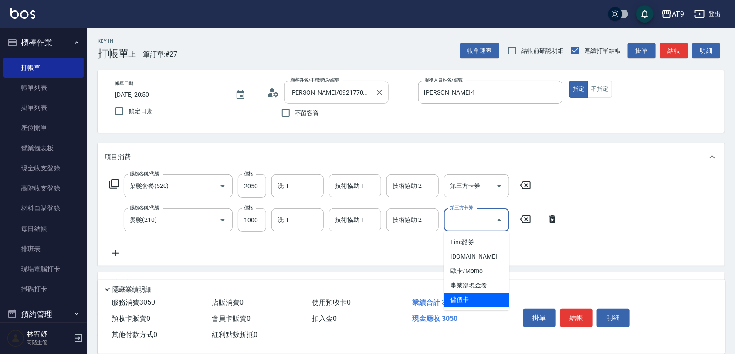
type input "儲值卡"
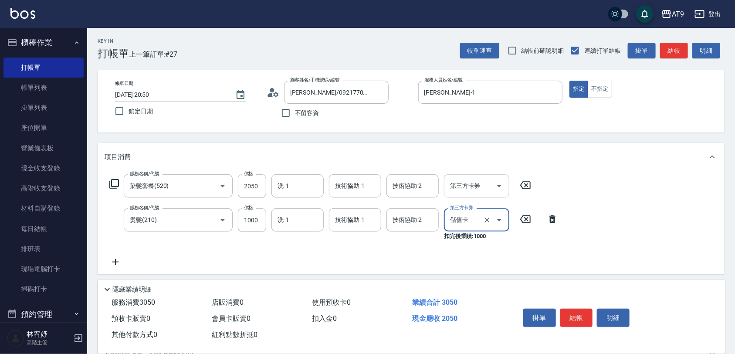
click at [503, 182] on icon "Open" at bounding box center [499, 186] width 10 height 10
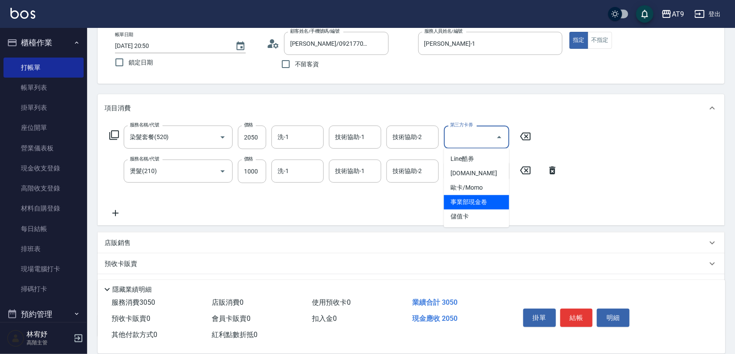
scroll to position [115, 0]
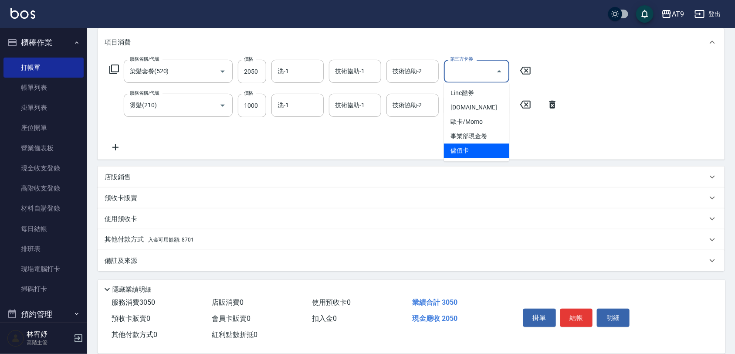
click at [473, 149] on span "儲值卡" at bounding box center [476, 151] width 65 height 14
type input "儲值卡"
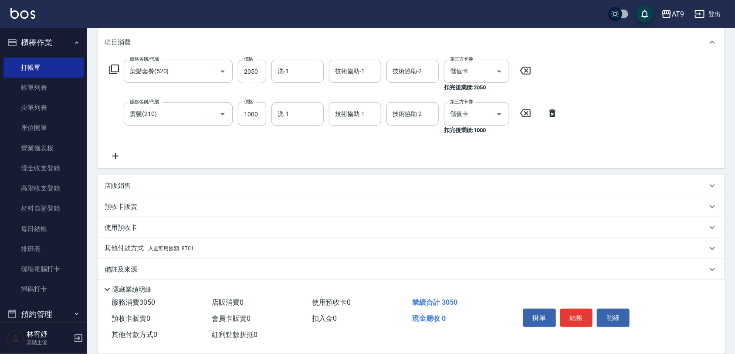
click at [201, 244] on div "其他付款方式 入金可用餘額: 8701" at bounding box center [406, 249] width 603 height 10
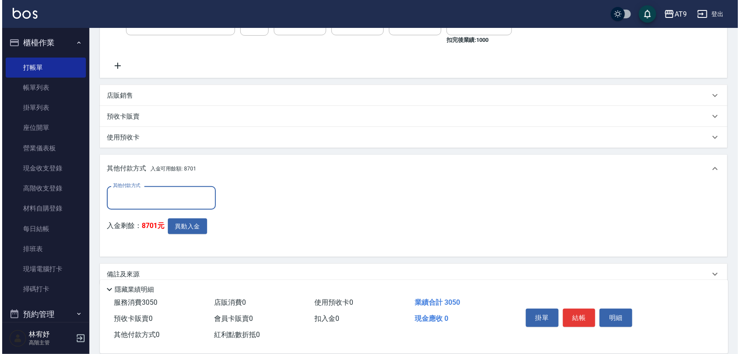
scroll to position [206, 0]
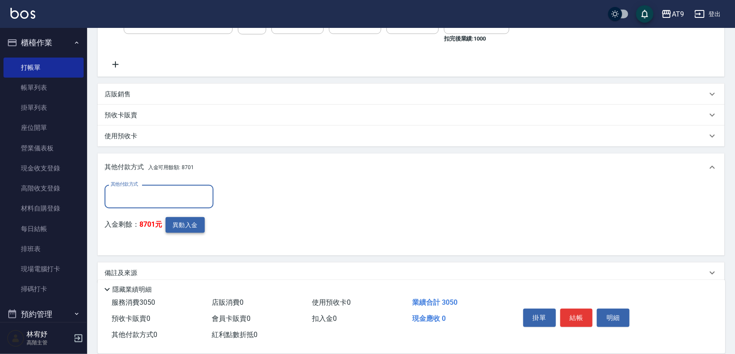
click at [190, 221] on button "異動入金" at bounding box center [185, 225] width 39 height 16
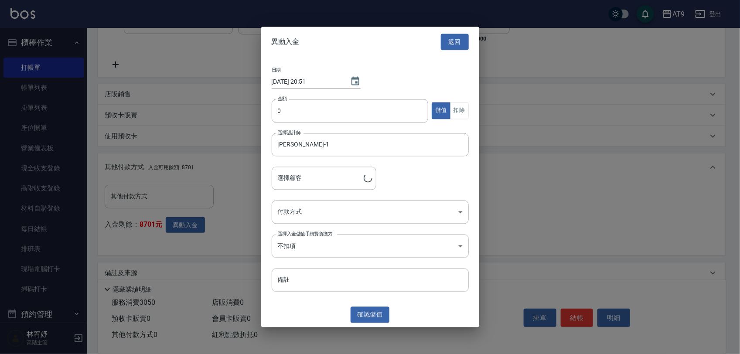
type input "張靖怡/0921770468/"
click at [317, 104] on input "0" at bounding box center [350, 111] width 157 height 24
type input "3050"
click at [460, 108] on button "扣除" at bounding box center [459, 110] width 19 height 17
click at [350, 208] on body "AT9 登出 櫃檯作業 打帳單 帳單列表 掛單列表 座位開單 營業儀表板 現金收支登錄 高階收支登錄 材料自購登錄 每日結帳 排班表 現場電腦打卡 掃碼打卡 …" at bounding box center [370, 80] width 740 height 573
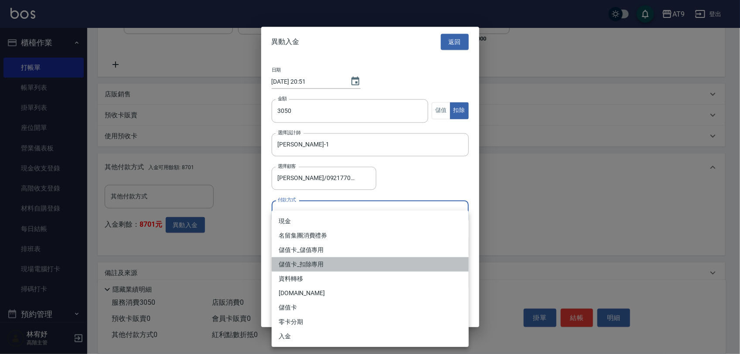
click at [341, 258] on li "儲值卡_扣除專用" at bounding box center [370, 264] width 197 height 14
type input "儲值卡_扣除專用"
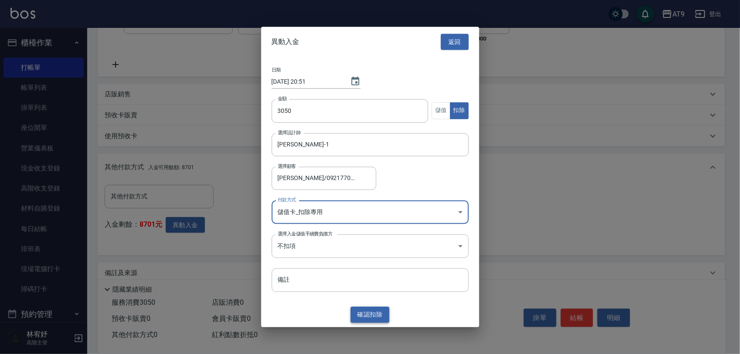
click at [356, 309] on button "確認 扣除" at bounding box center [369, 315] width 39 height 16
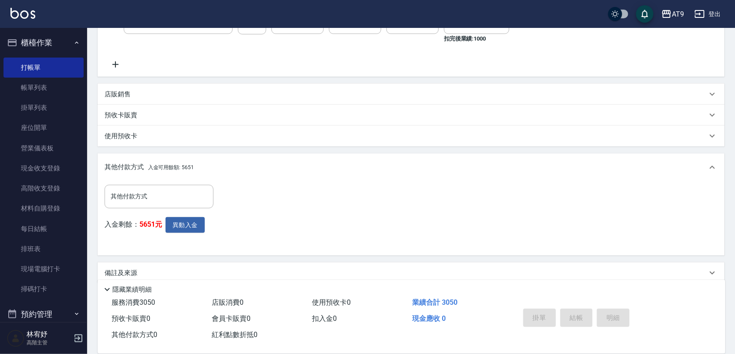
type input "2025/09/06 20:51"
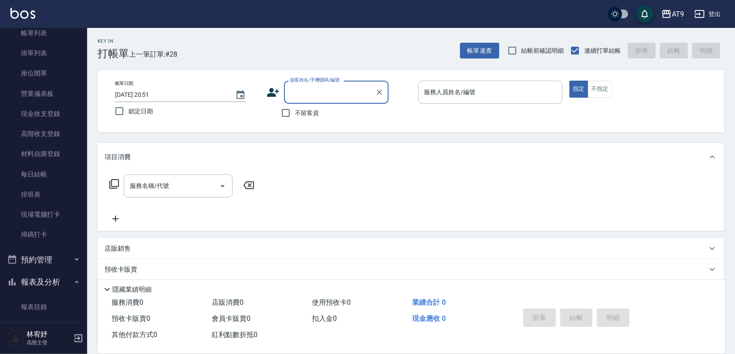
scroll to position [109, 0]
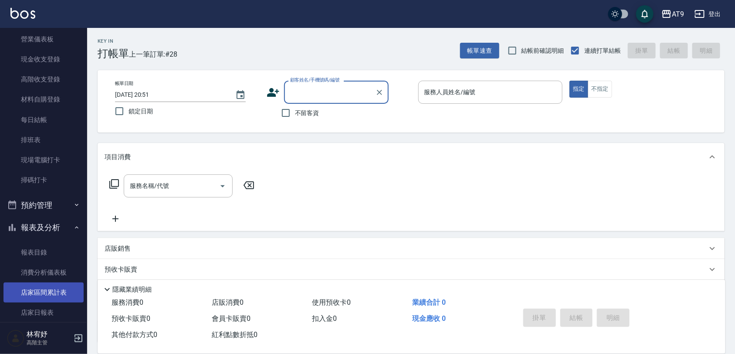
click at [60, 292] on link "店家區間累計表" at bounding box center [43, 292] width 80 height 20
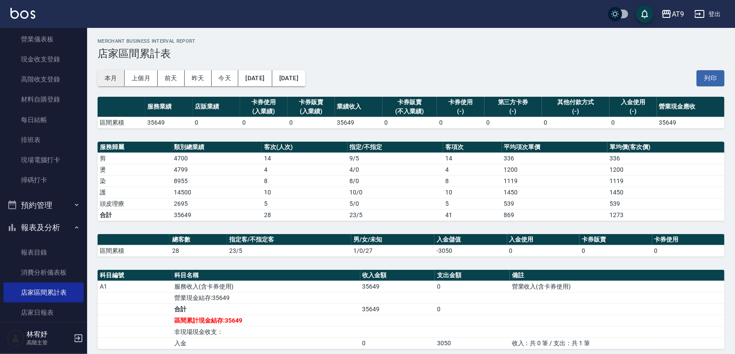
click at [98, 78] on button "本月" at bounding box center [111, 78] width 27 height 16
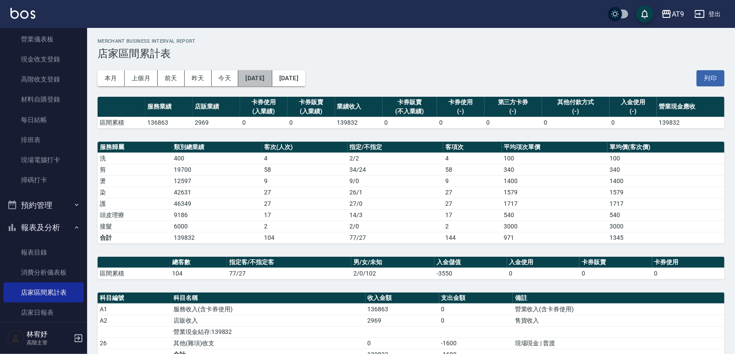
click at [272, 77] on button "2025/09/01" at bounding box center [255, 78] width 34 height 16
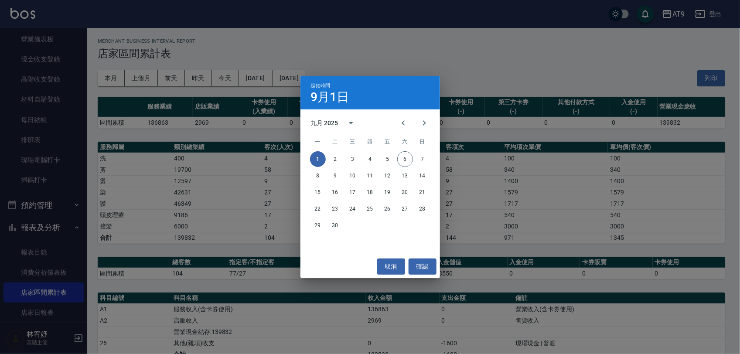
click at [291, 46] on div "起始時間 9月1日 九月 2025 一 二 三 四 五 六 日 1 2 3 4 5 6 7 8 9 10 11 12 13 14 15 16 17 18 19…" at bounding box center [370, 177] width 740 height 354
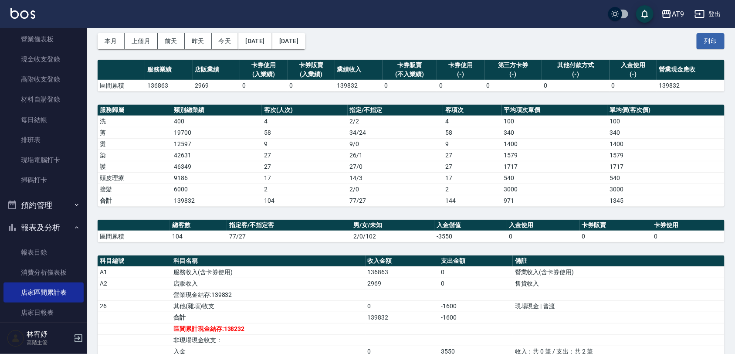
scroll to position [54, 0]
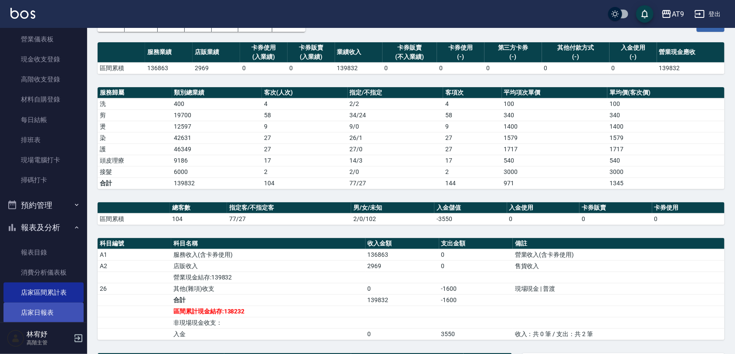
click at [31, 305] on link "店家日報表" at bounding box center [43, 312] width 80 height 20
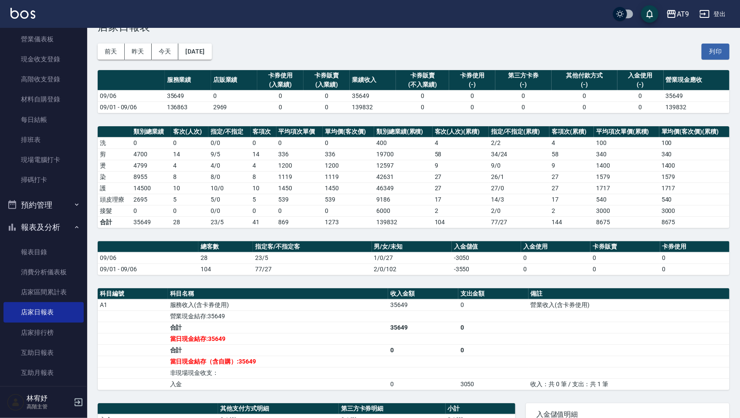
scroll to position [25, 0]
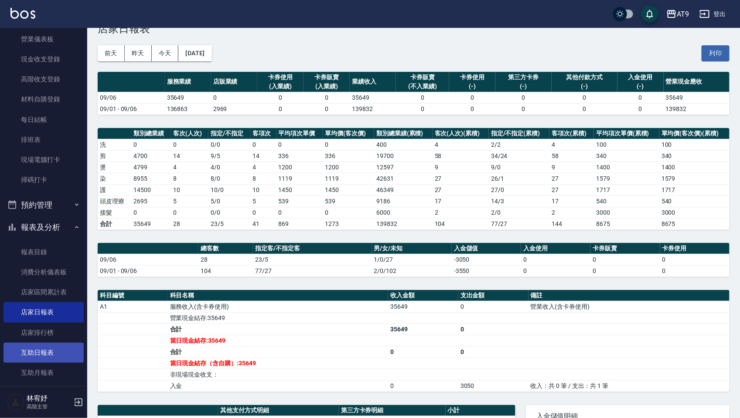
click at [61, 350] on link "互助日報表" at bounding box center [43, 353] width 80 height 20
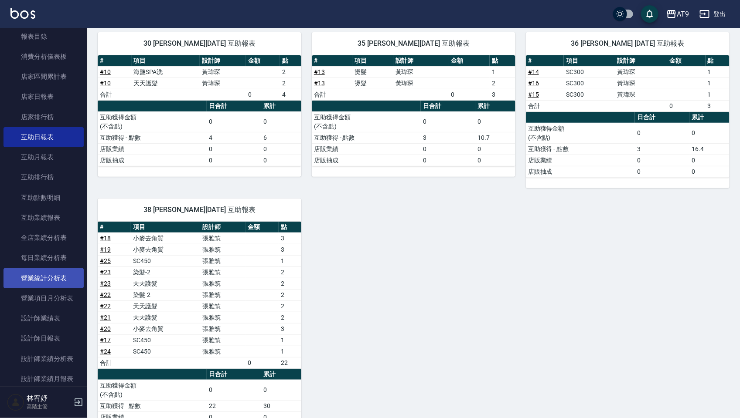
scroll to position [327, 0]
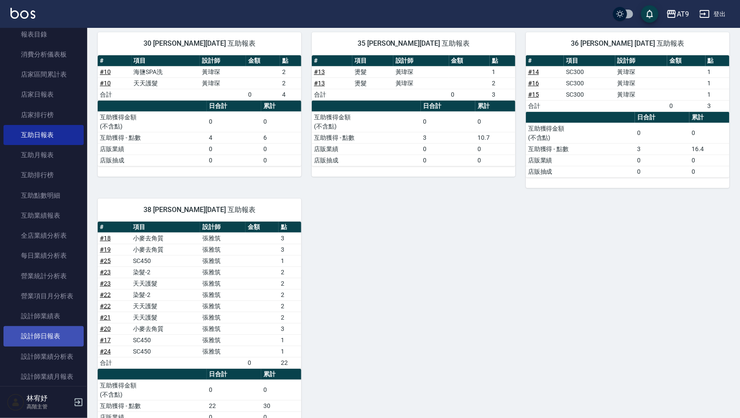
click at [59, 329] on link "設計師日報表" at bounding box center [43, 336] width 80 height 20
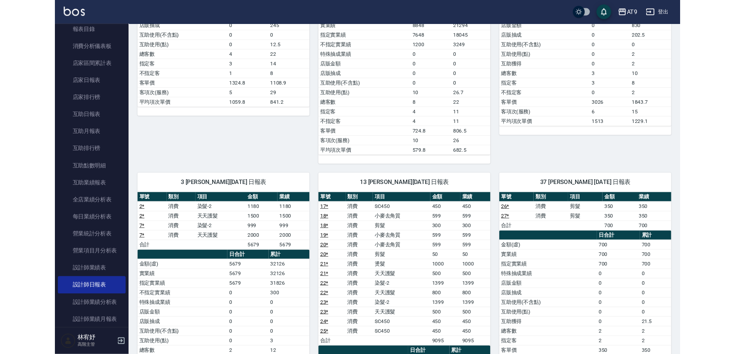
scroll to position [381, 0]
